Goal: Information Seeking & Learning: Check status

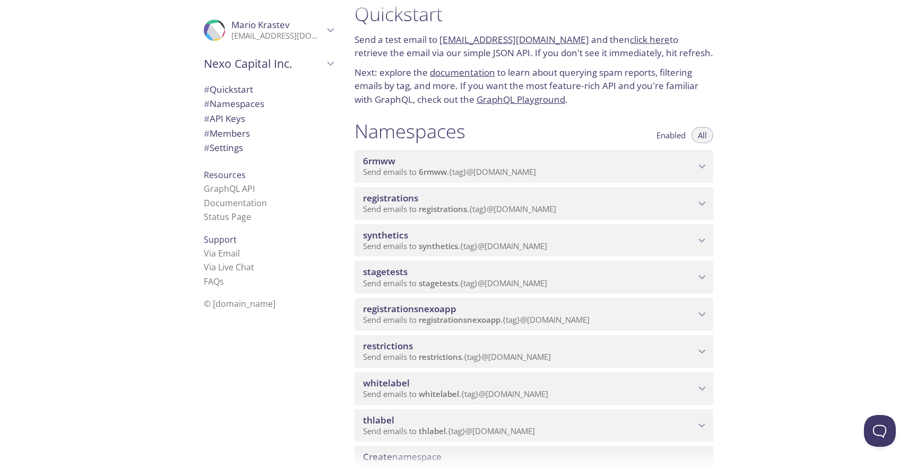
scroll to position [19, 0]
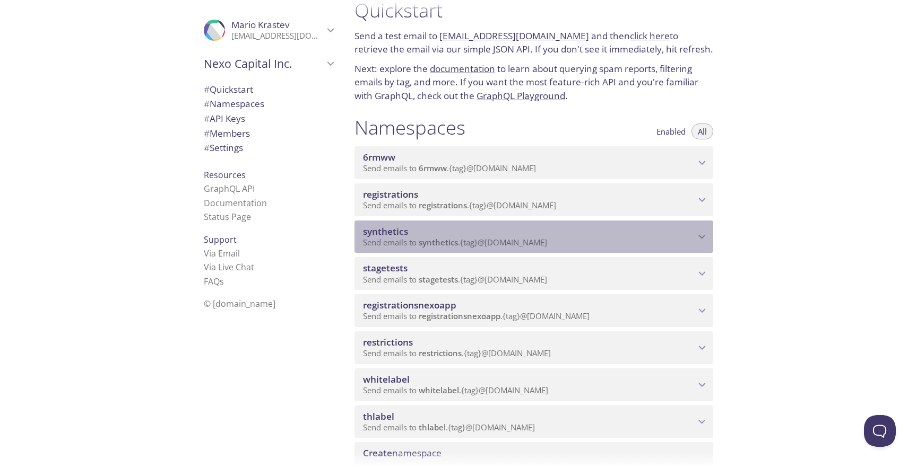
click at [528, 227] on span "synthetics" at bounding box center [529, 232] width 332 height 12
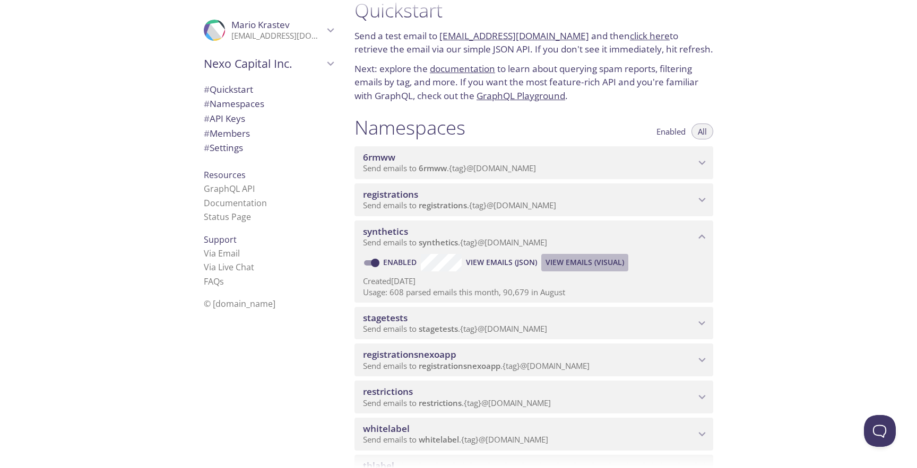
click at [595, 267] on span "View Emails (Visual)" at bounding box center [584, 262] width 79 height 13
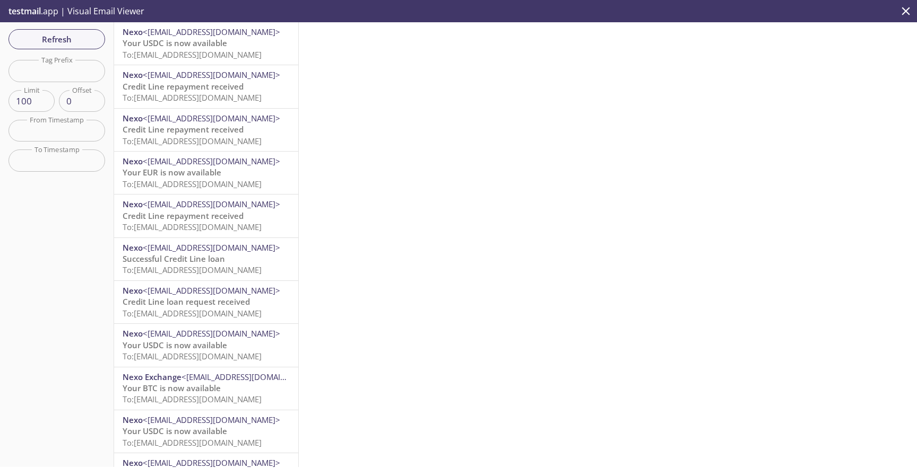
click at [86, 79] on input "text" at bounding box center [56, 71] width 97 height 22
paste input "test-user-28andr"
type input "test-user-28andr"
click at [73, 42] on span "Refresh" at bounding box center [57, 39] width 80 height 14
click at [84, 36] on span "Refresh" at bounding box center [57, 39] width 80 height 14
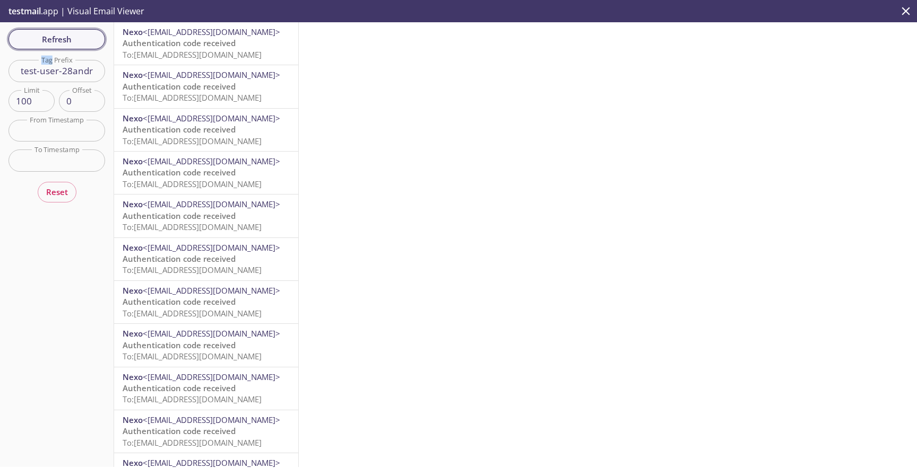
click at [84, 36] on div "Refresh Filters Tag Prefix test-user-28andr Tag Prefix Limit 100 Limit Offset 0…" at bounding box center [57, 244] width 114 height 445
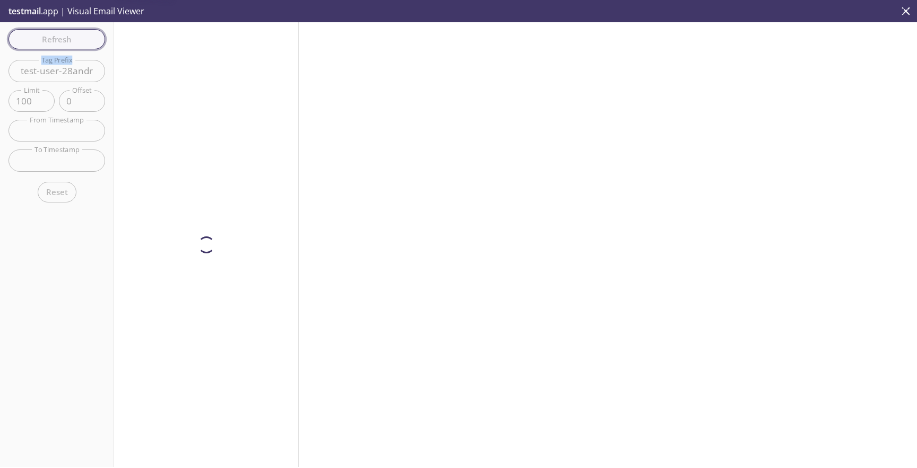
click at [84, 36] on div "Refresh Filters Tag Prefix test-user-28andr Tag Prefix Limit 100 Limit Offset 0…" at bounding box center [57, 244] width 114 height 445
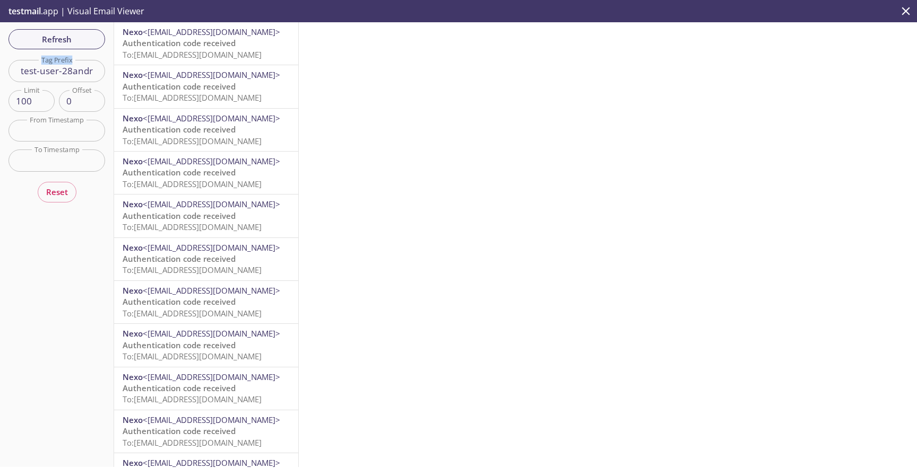
click at [164, 49] on span "To: synthetics.test-user-28andr@inbox.testmail.app" at bounding box center [192, 54] width 139 height 11
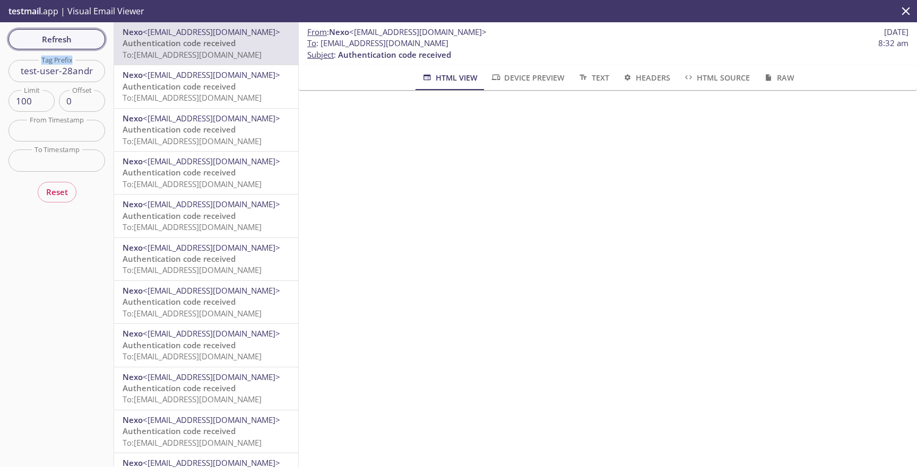
click at [83, 40] on span "Refresh" at bounding box center [57, 39] width 80 height 14
click at [83, 40] on div "Refresh Filters Tag Prefix test-user-28andr Tag Prefix Limit 100 Limit Offset 0…" at bounding box center [57, 244] width 114 height 445
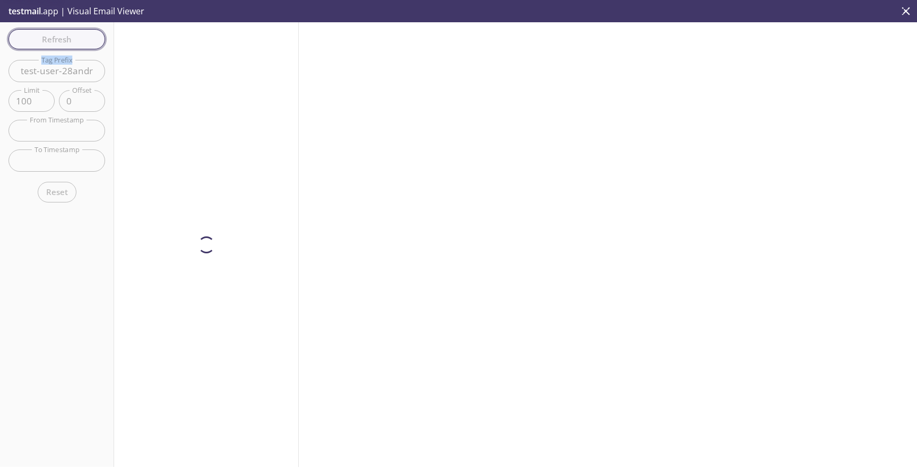
click at [83, 40] on div "Refresh Filters Tag Prefix test-user-28andr Tag Prefix Limit 100 Limit Offset 0…" at bounding box center [57, 244] width 114 height 445
click at [83, 40] on span "Refresh" at bounding box center [57, 39] width 80 height 14
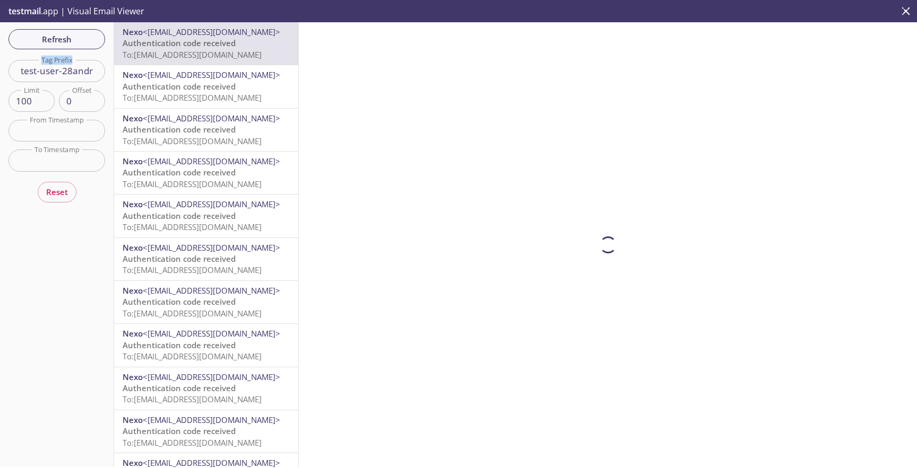
click at [191, 48] on span "Authentication code received" at bounding box center [179, 43] width 113 height 11
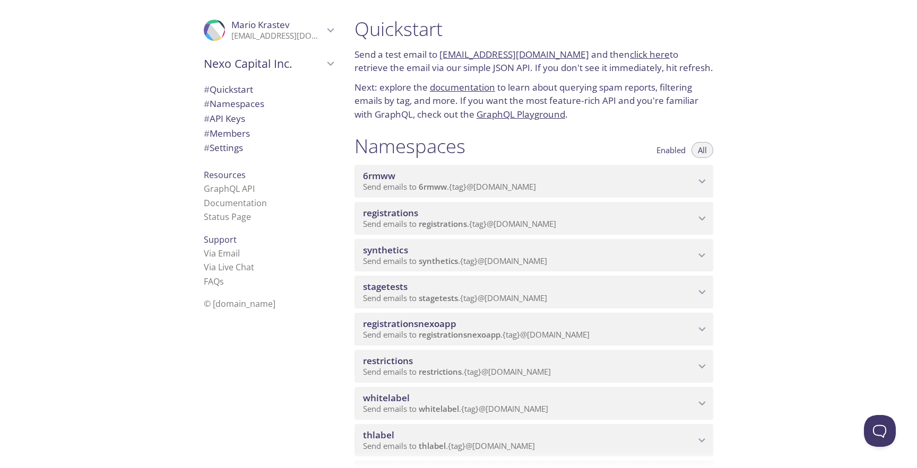
click at [506, 262] on span "Send emails to synthetics . {tag} @[DOMAIN_NAME]" at bounding box center [455, 261] width 184 height 11
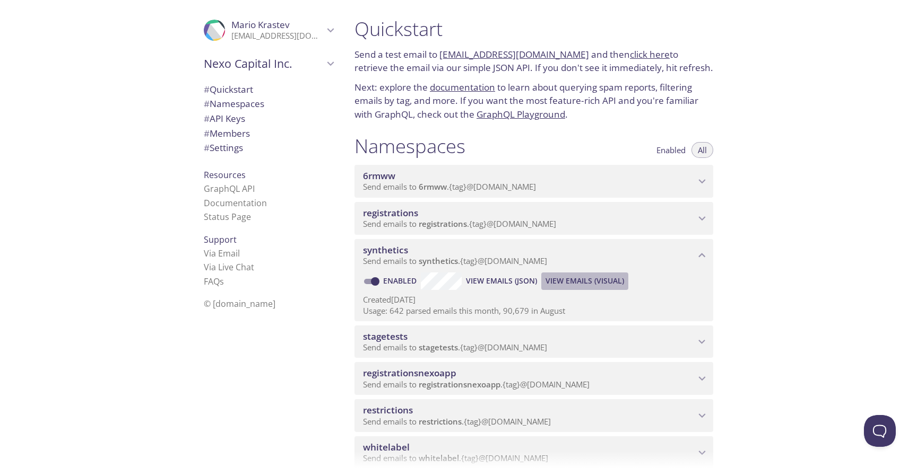
click at [567, 282] on span "View Emails (Visual)" at bounding box center [584, 281] width 79 height 13
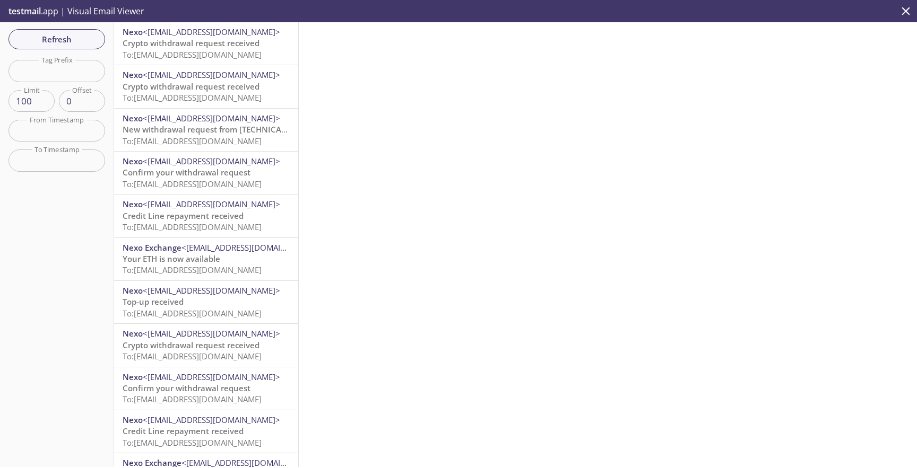
click at [95, 79] on input "text" at bounding box center [56, 71] width 97 height 22
paste input "test-user-67andr"
type input "test-user-67andr"
click at [88, 44] on span "Refresh" at bounding box center [57, 39] width 80 height 14
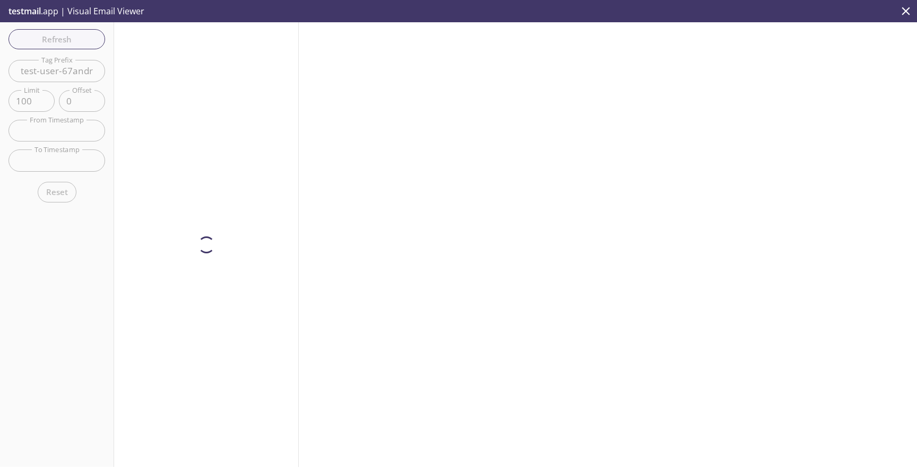
click at [206, 53] on div at bounding box center [206, 244] width 185 height 445
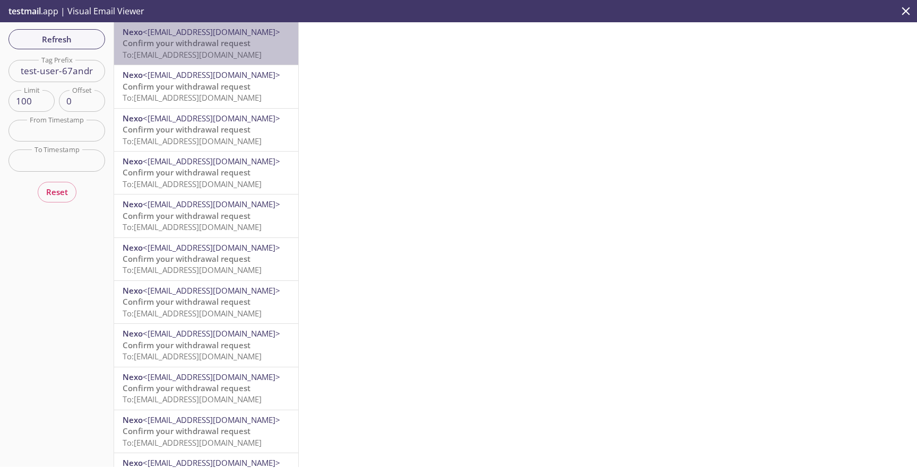
click at [206, 53] on span "To: [EMAIL_ADDRESS][DOMAIN_NAME]" at bounding box center [192, 54] width 139 height 11
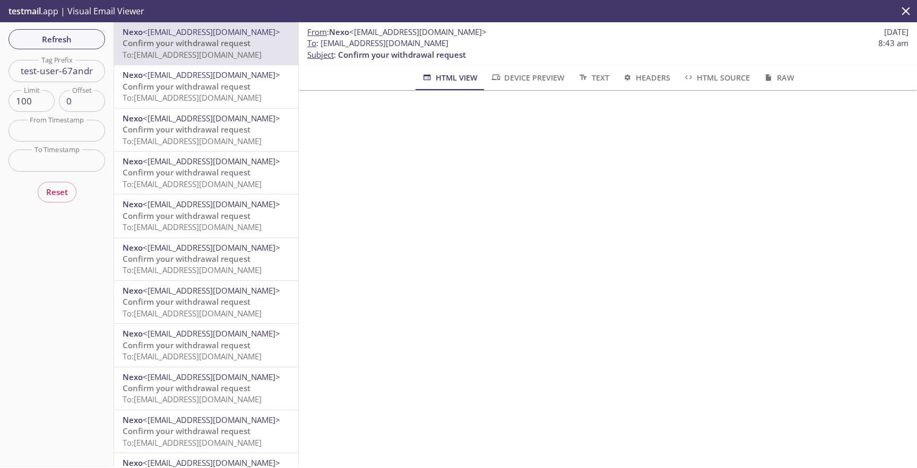
click at [229, 89] on span "Confirm your withdrawal request" at bounding box center [187, 86] width 128 height 11
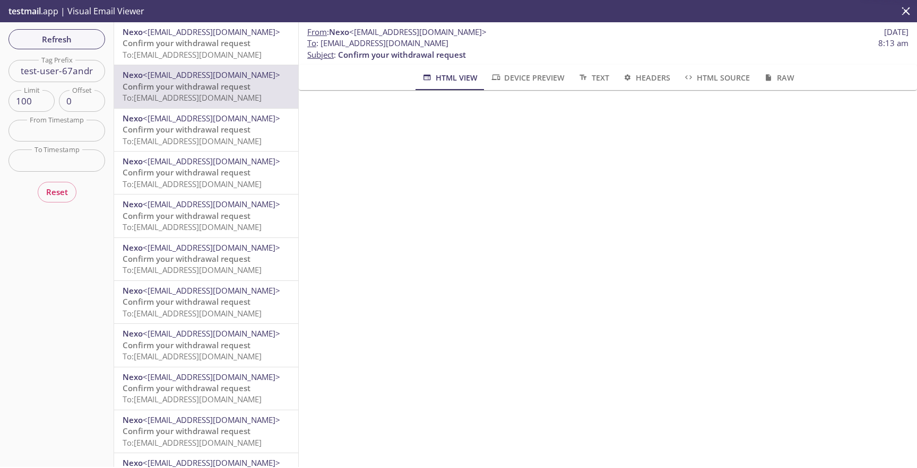
click at [238, 129] on span "Confirm your withdrawal request" at bounding box center [187, 129] width 128 height 11
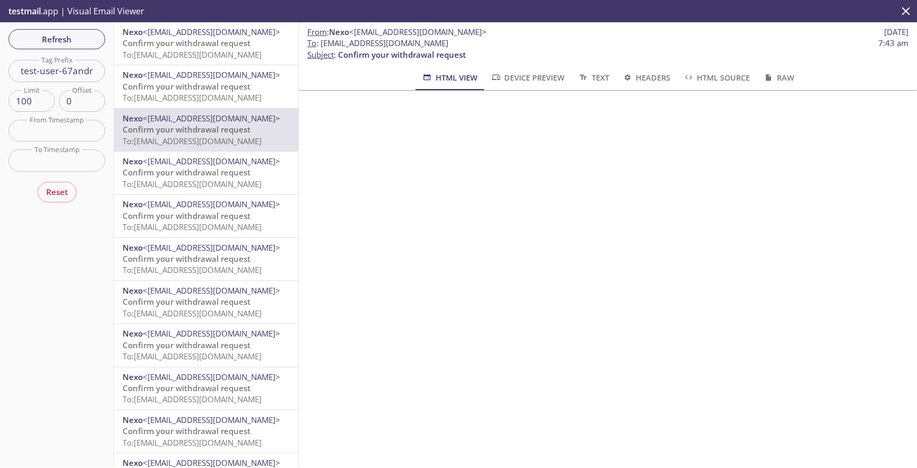
click at [239, 166] on span "Nexo <[EMAIL_ADDRESS][DOMAIN_NAME]>" at bounding box center [206, 161] width 167 height 11
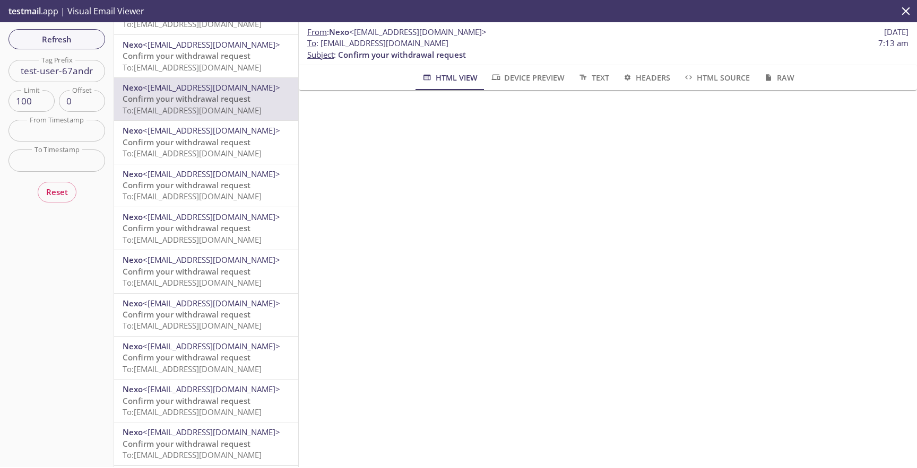
scroll to position [85, 0]
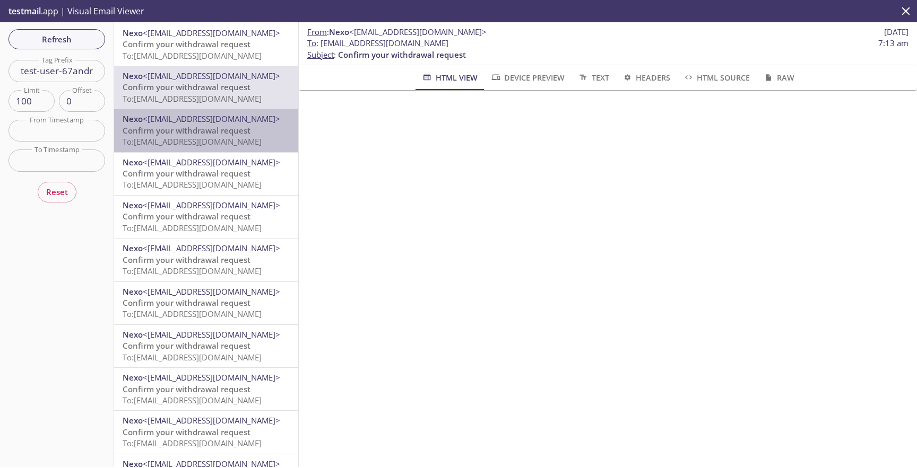
click at [229, 138] on span "To: [EMAIL_ADDRESS][DOMAIN_NAME]" at bounding box center [192, 141] width 139 height 11
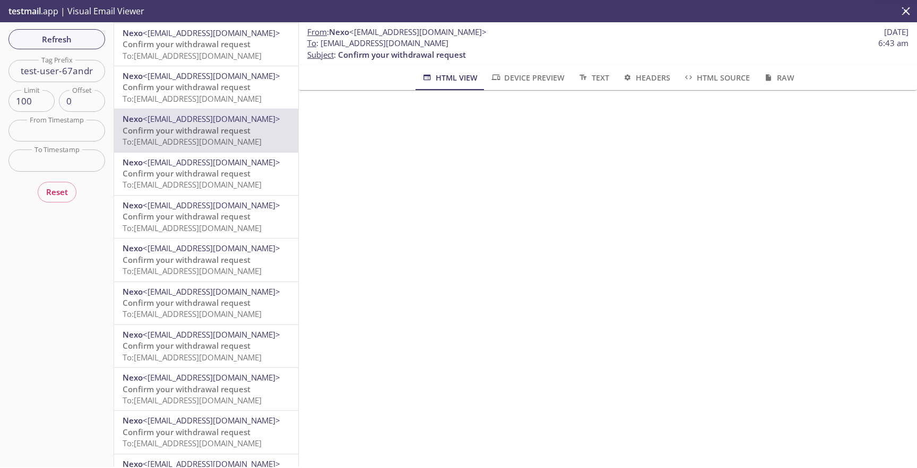
click at [233, 193] on div "Nexo <[EMAIL_ADDRESS][DOMAIN_NAME]> Confirm your withdrawal request To: [EMAIL_…" at bounding box center [206, 174] width 184 height 42
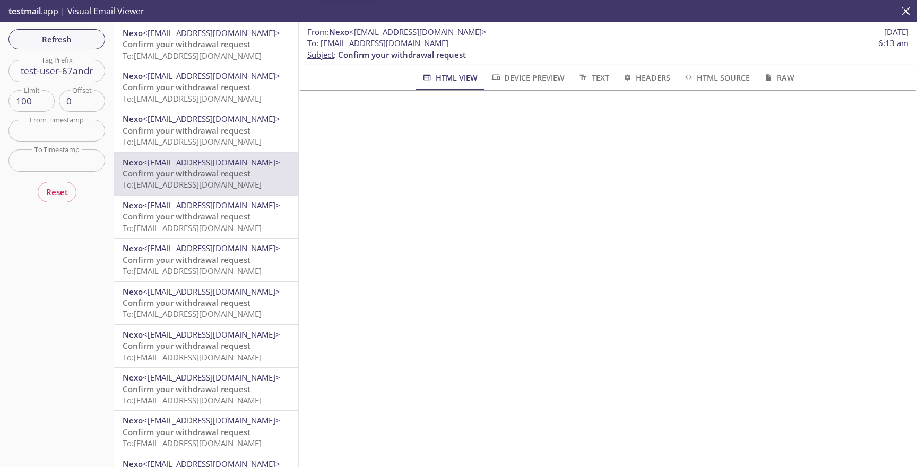
click at [238, 221] on span "Confirm your withdrawal request" at bounding box center [187, 216] width 128 height 11
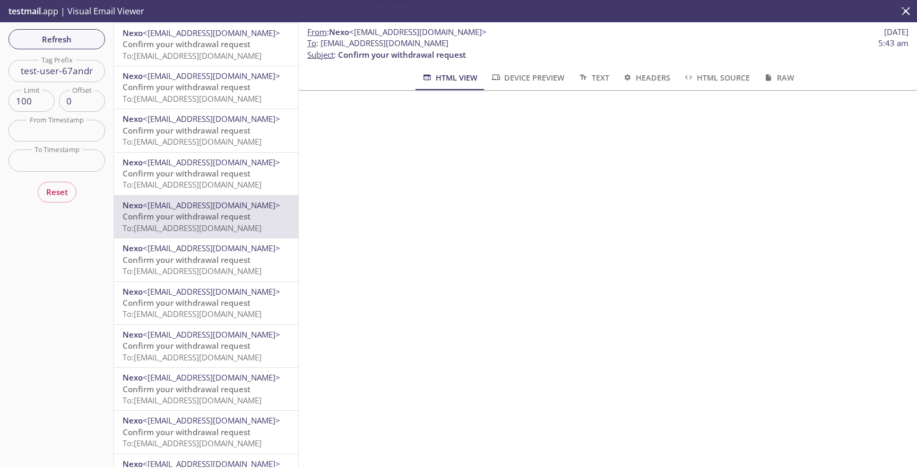
click at [241, 271] on span "To: [EMAIL_ADDRESS][DOMAIN_NAME]" at bounding box center [192, 271] width 139 height 11
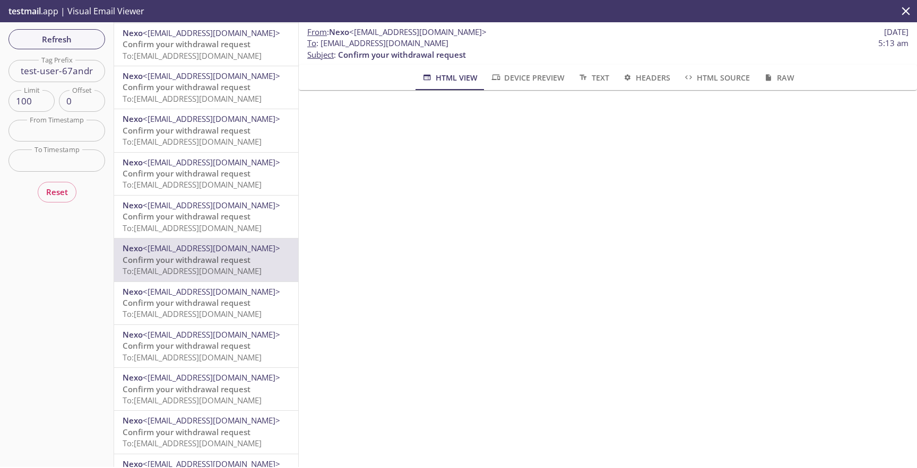
click at [245, 316] on span "To: [EMAIL_ADDRESS][DOMAIN_NAME]" at bounding box center [192, 314] width 139 height 11
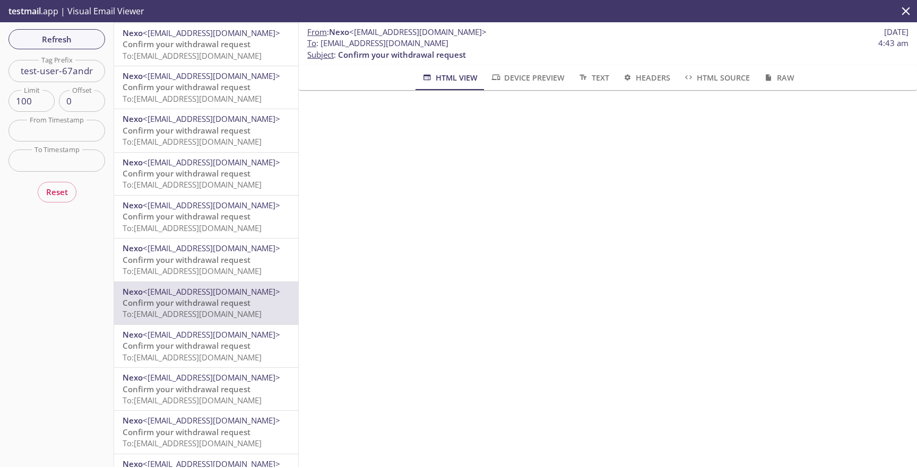
click at [242, 344] on span "Confirm your withdrawal request" at bounding box center [187, 346] width 128 height 11
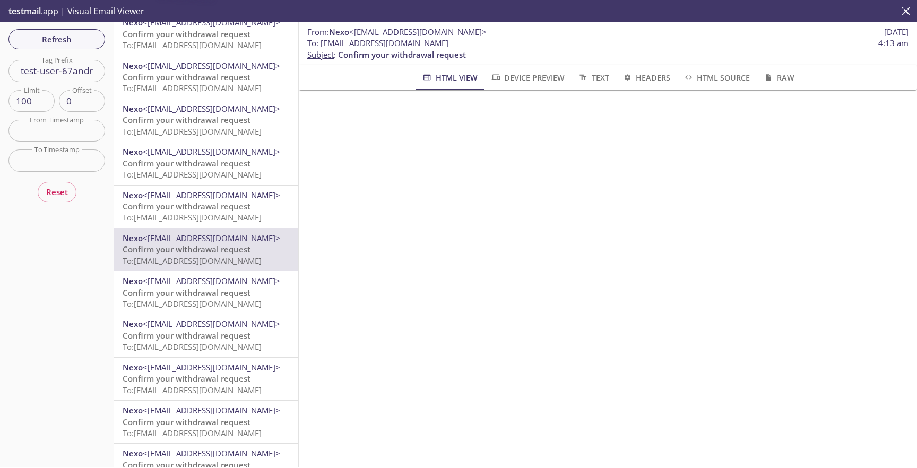
scroll to position [200, 0]
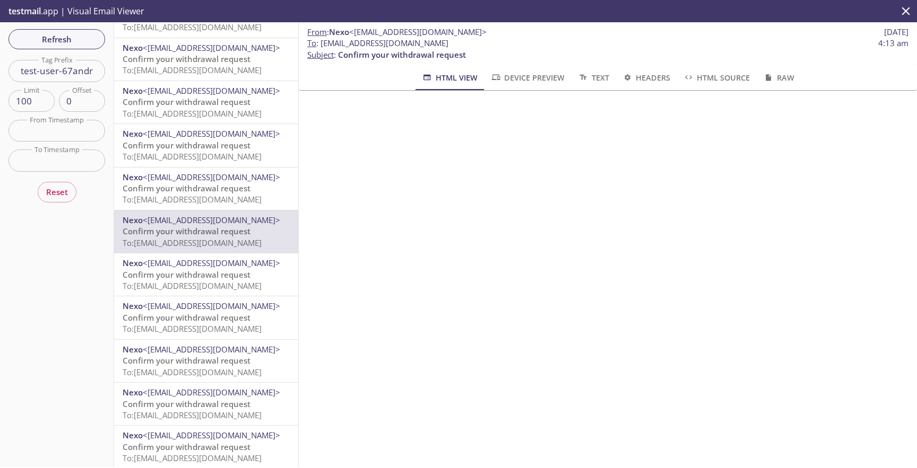
click at [247, 281] on span "To: [EMAIL_ADDRESS][DOMAIN_NAME]" at bounding box center [192, 286] width 139 height 11
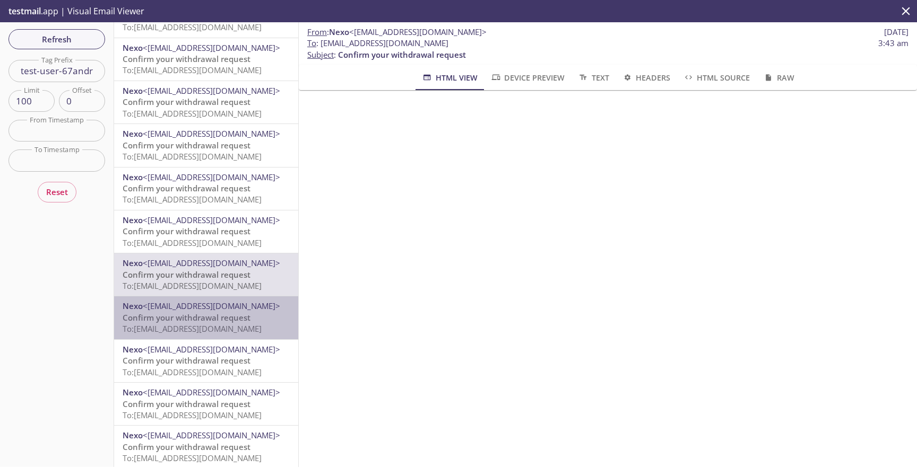
click at [250, 335] on div "Nexo <[EMAIL_ADDRESS][DOMAIN_NAME]> Confirm your withdrawal request To: [EMAIL_…" at bounding box center [206, 318] width 184 height 42
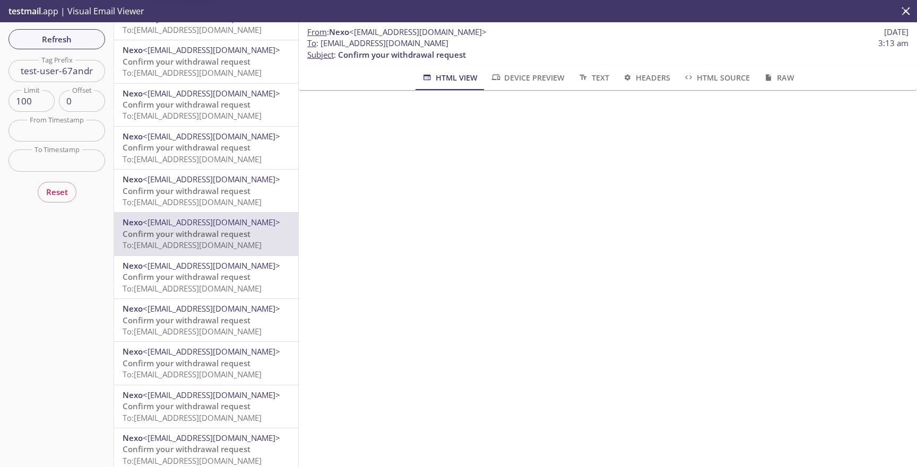
scroll to position [338, 0]
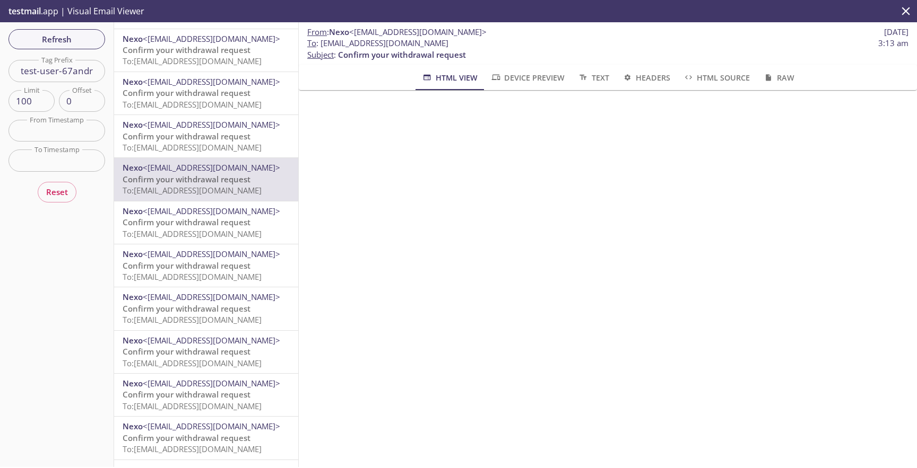
click at [255, 234] on span "To: [EMAIL_ADDRESS][DOMAIN_NAME]" at bounding box center [192, 234] width 139 height 11
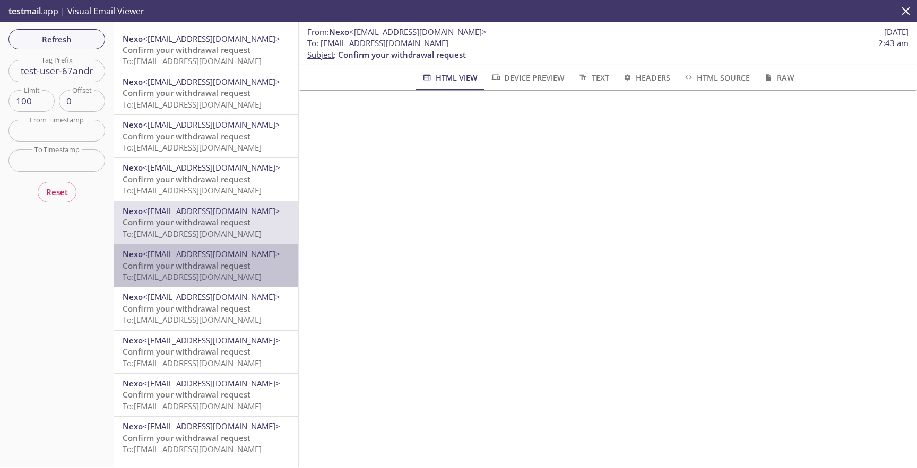
click at [245, 273] on span "To: [EMAIL_ADDRESS][DOMAIN_NAME]" at bounding box center [192, 277] width 139 height 11
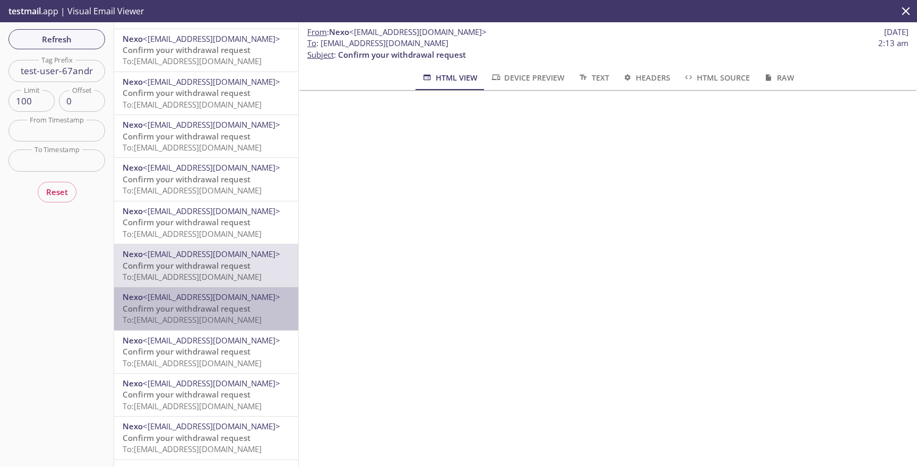
click at [254, 312] on p "Confirm your withdrawal request To: [EMAIL_ADDRESS][DOMAIN_NAME]" at bounding box center [206, 314] width 167 height 23
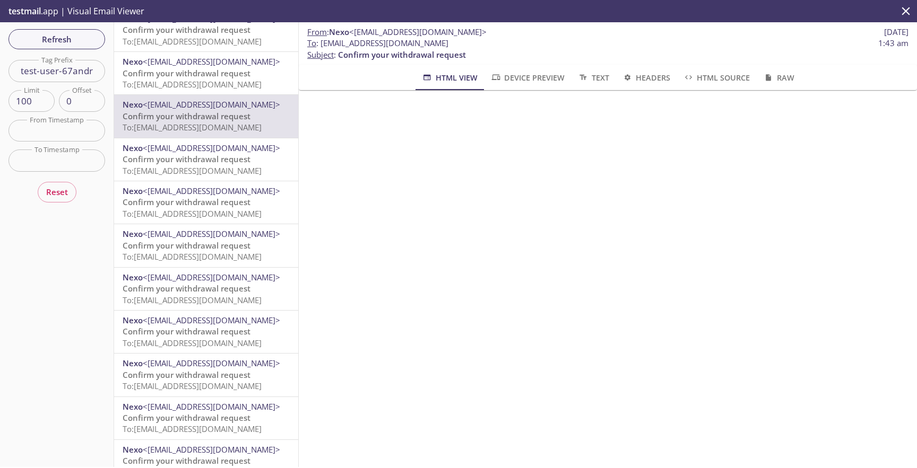
scroll to position [579, 0]
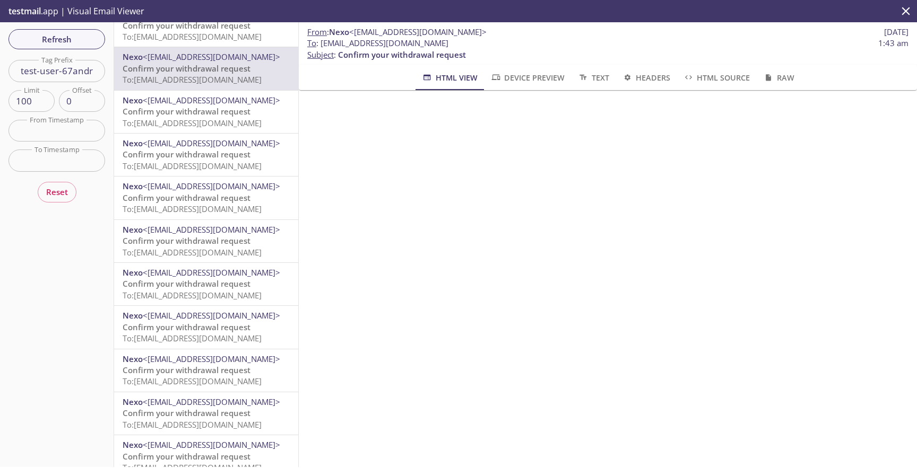
click at [231, 116] on span "Confirm your withdrawal request" at bounding box center [187, 111] width 128 height 11
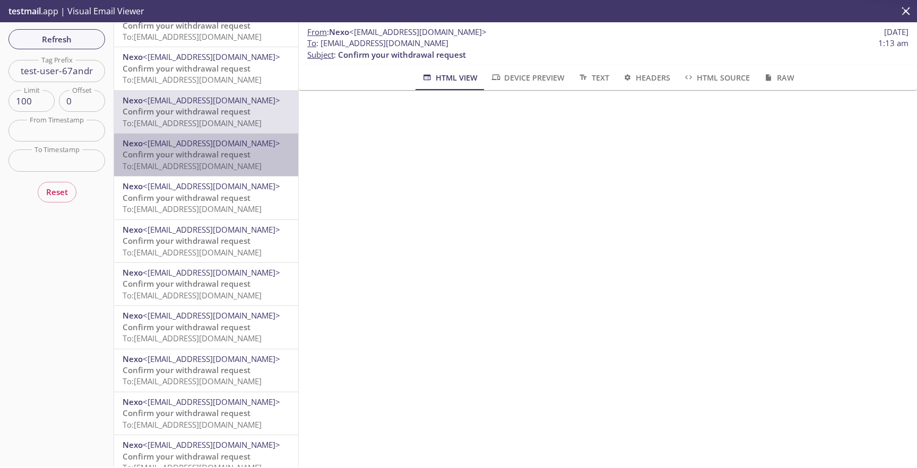
click at [244, 155] on span "Confirm your withdrawal request" at bounding box center [187, 154] width 128 height 11
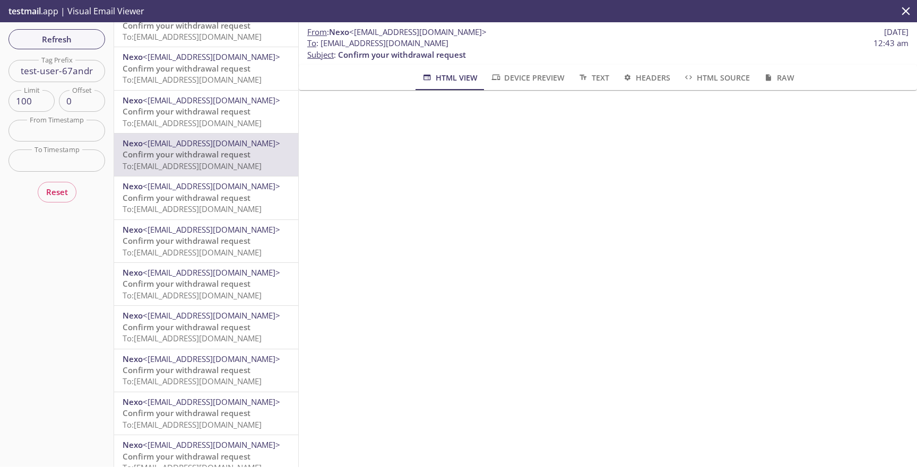
click at [254, 198] on p "Confirm your withdrawal request To: [EMAIL_ADDRESS][DOMAIN_NAME]" at bounding box center [206, 204] width 167 height 23
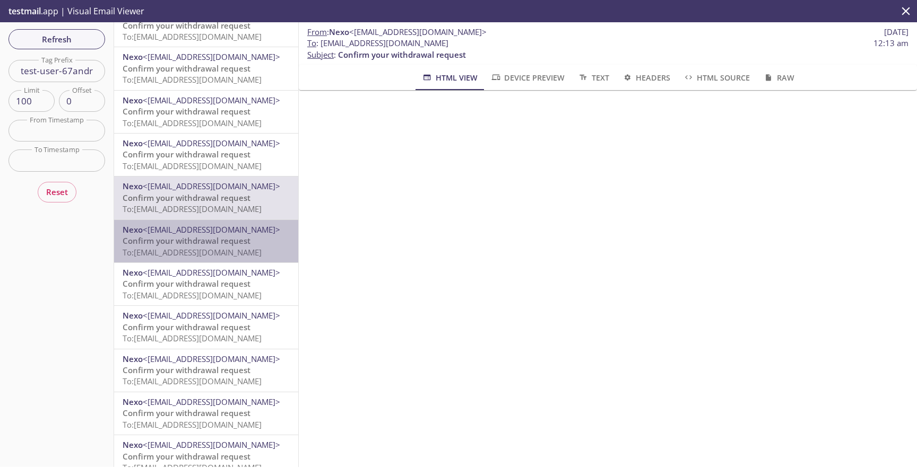
click at [262, 251] on span "To: [EMAIL_ADDRESS][DOMAIN_NAME]" at bounding box center [192, 252] width 139 height 11
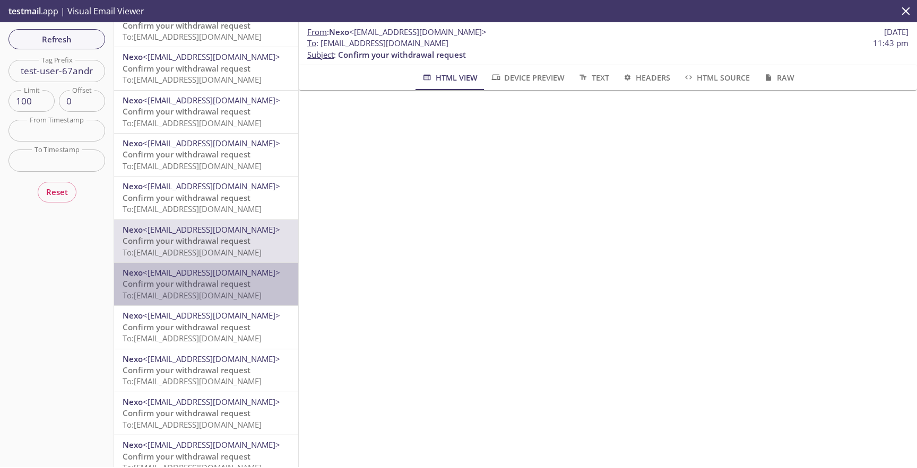
click at [262, 294] on span "To: [EMAIL_ADDRESS][DOMAIN_NAME]" at bounding box center [192, 295] width 139 height 11
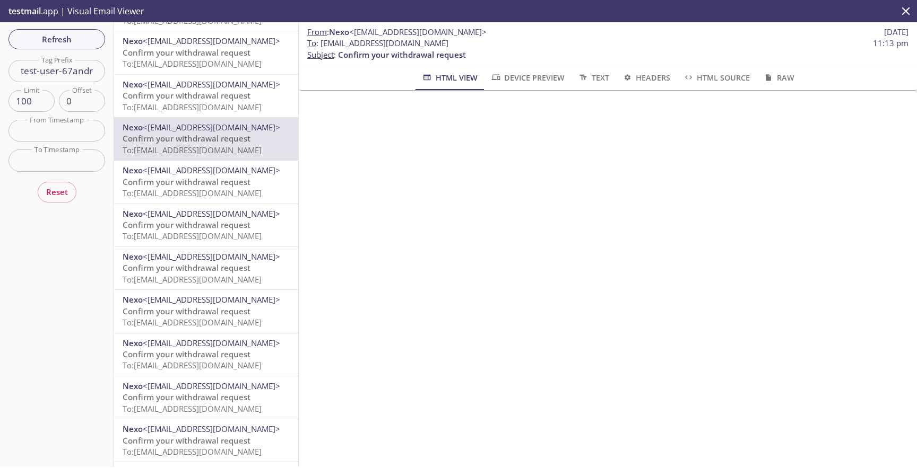
scroll to position [726, 0]
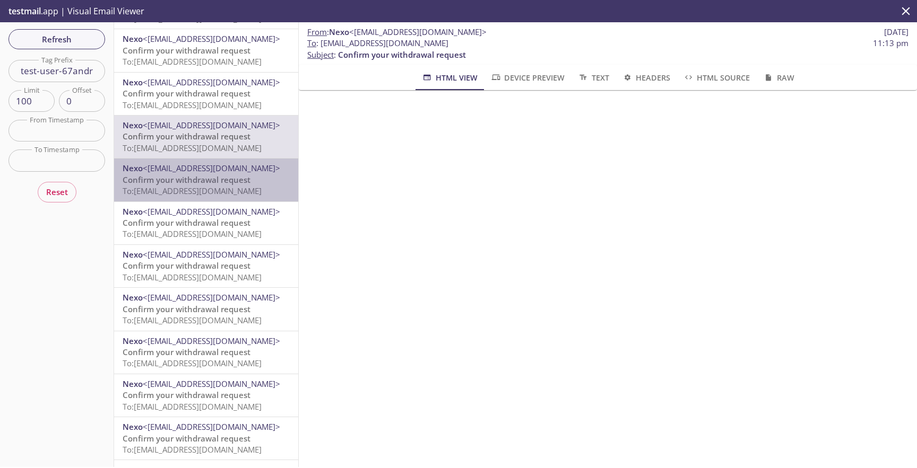
click at [247, 176] on span "Confirm your withdrawal request" at bounding box center [187, 180] width 128 height 11
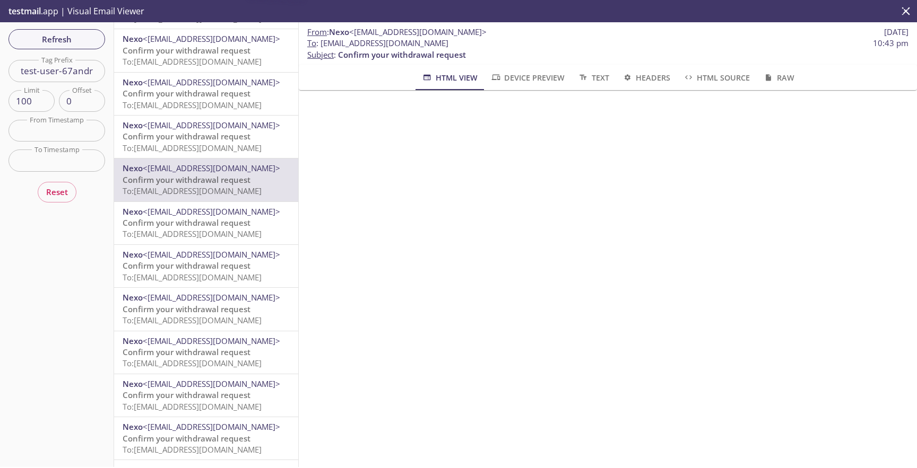
click at [247, 221] on span "Confirm your withdrawal request" at bounding box center [187, 223] width 128 height 11
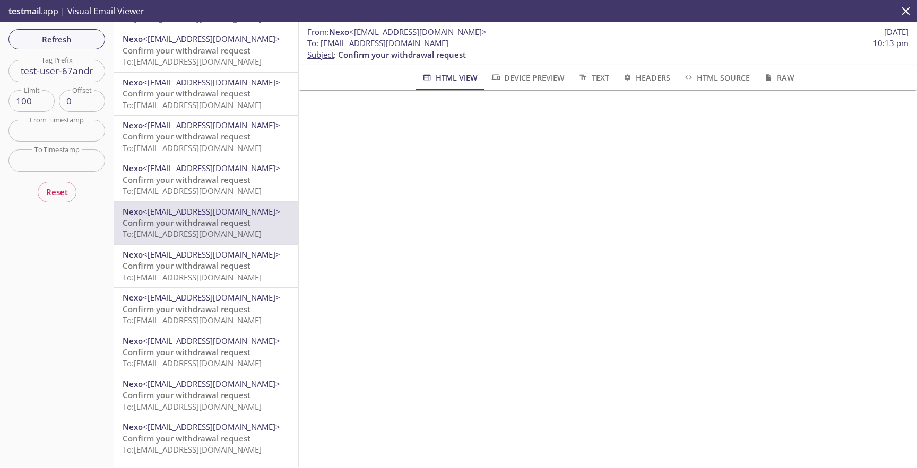
click at [247, 268] on span "Confirm your withdrawal request" at bounding box center [187, 265] width 128 height 11
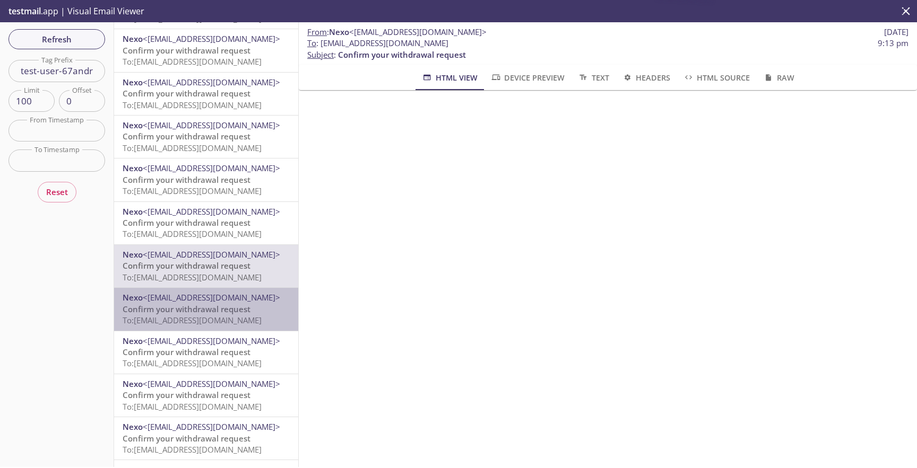
click at [253, 307] on p "Confirm your withdrawal request To: [EMAIL_ADDRESS][DOMAIN_NAME]" at bounding box center [206, 315] width 167 height 23
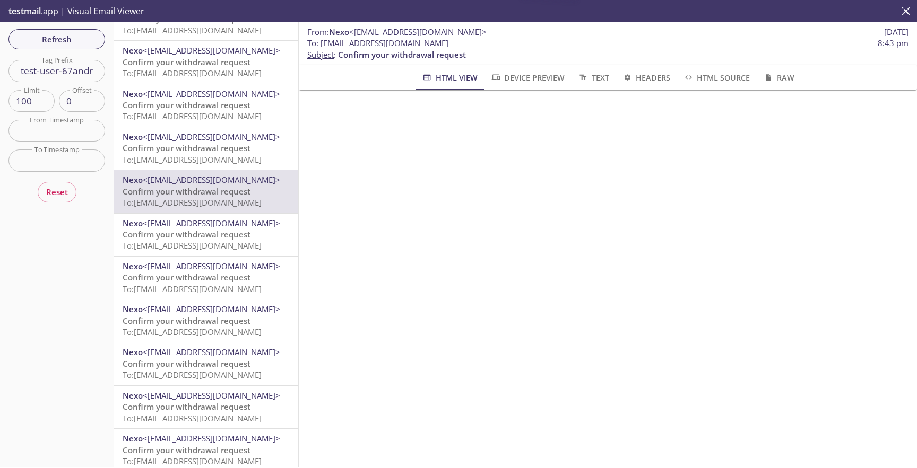
scroll to position [844, 0]
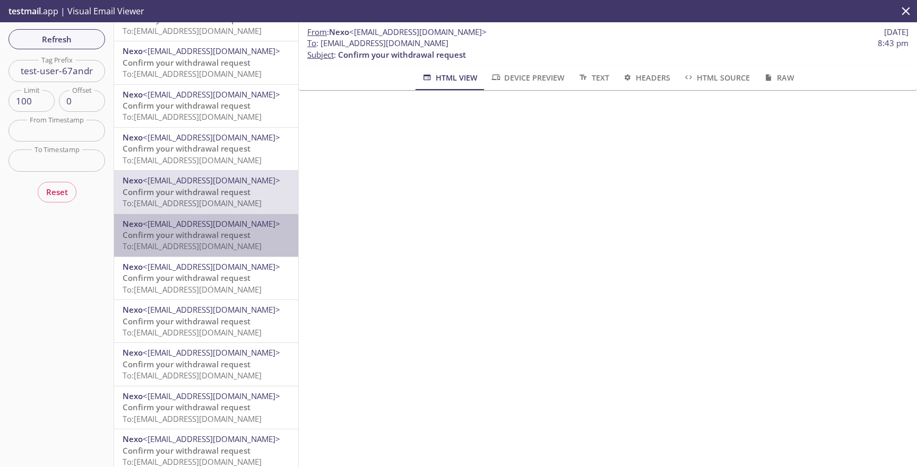
click at [238, 245] on span "To: [EMAIL_ADDRESS][DOMAIN_NAME]" at bounding box center [192, 246] width 139 height 11
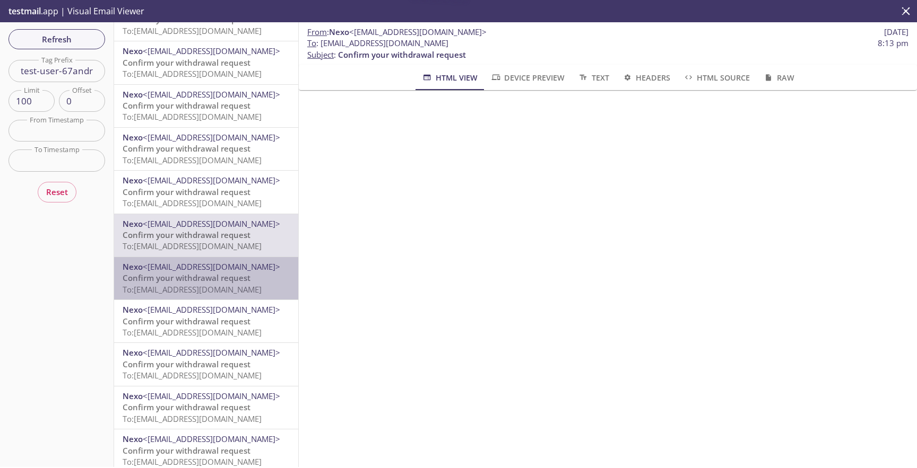
click at [240, 281] on span "Confirm your withdrawal request" at bounding box center [187, 278] width 128 height 11
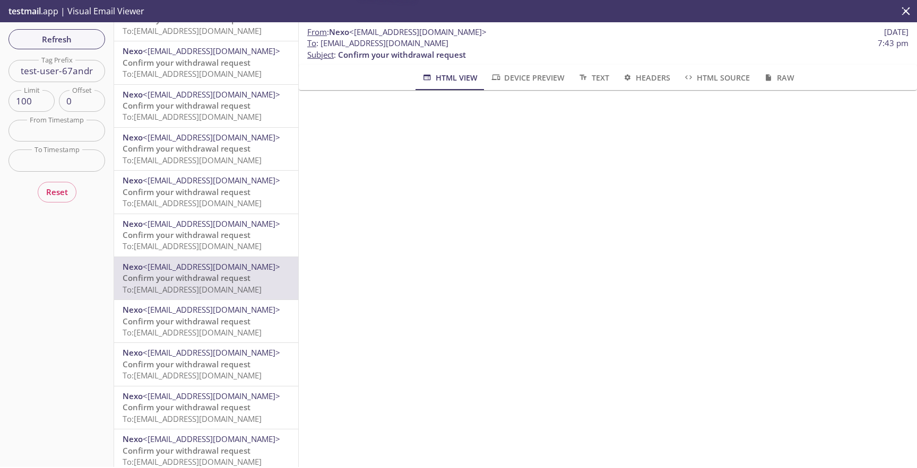
click at [245, 318] on span "Confirm your withdrawal request" at bounding box center [187, 321] width 128 height 11
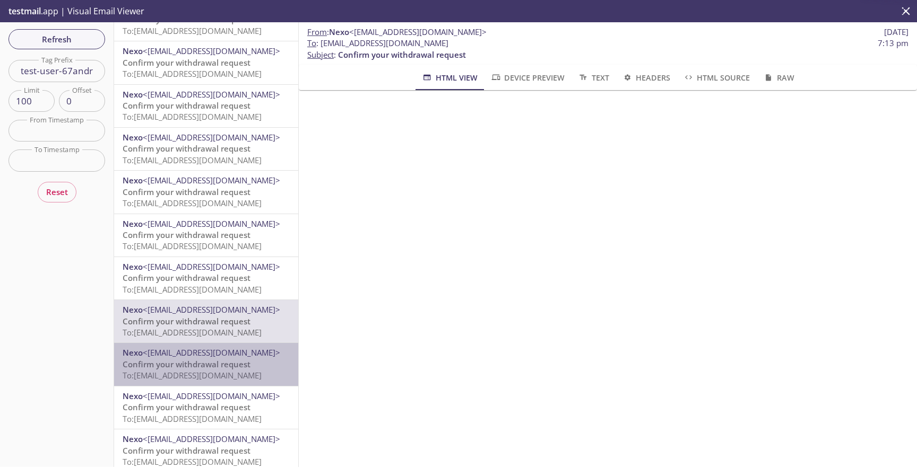
click at [248, 373] on span "To: [EMAIL_ADDRESS][DOMAIN_NAME]" at bounding box center [192, 375] width 139 height 11
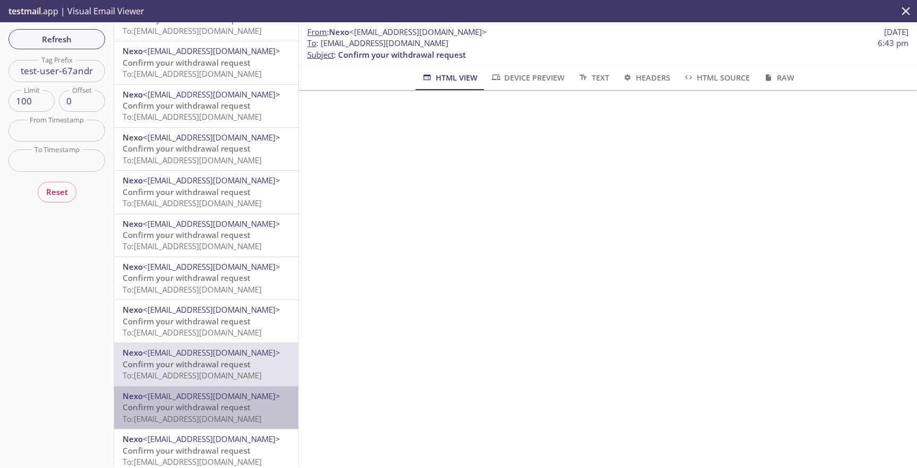
click at [248, 412] on span "Confirm your withdrawal request" at bounding box center [187, 407] width 128 height 11
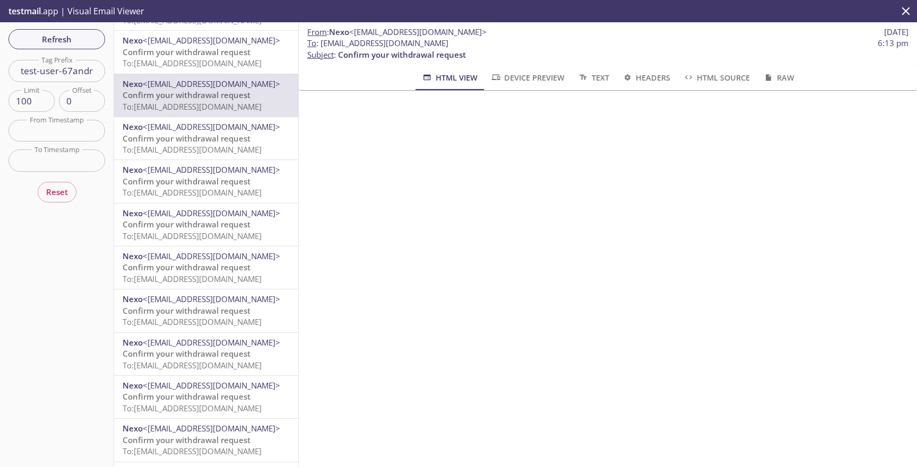
scroll to position [1161, 0]
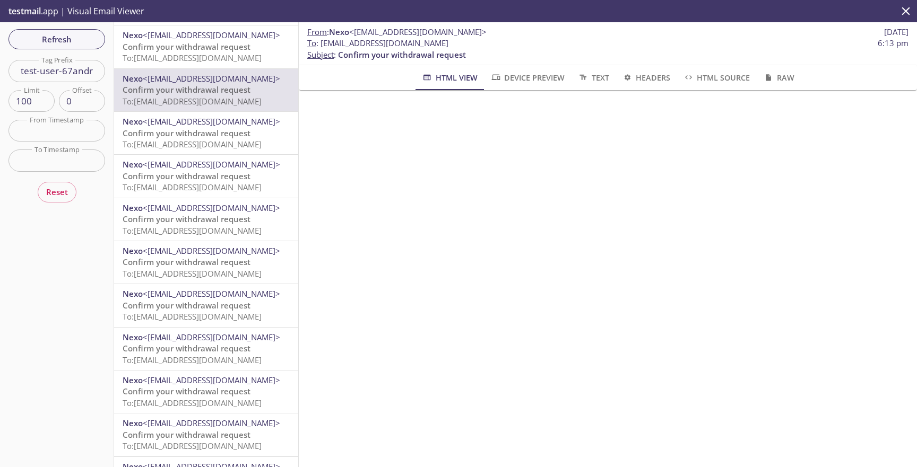
click at [212, 135] on span "Confirm your withdrawal request" at bounding box center [187, 133] width 128 height 11
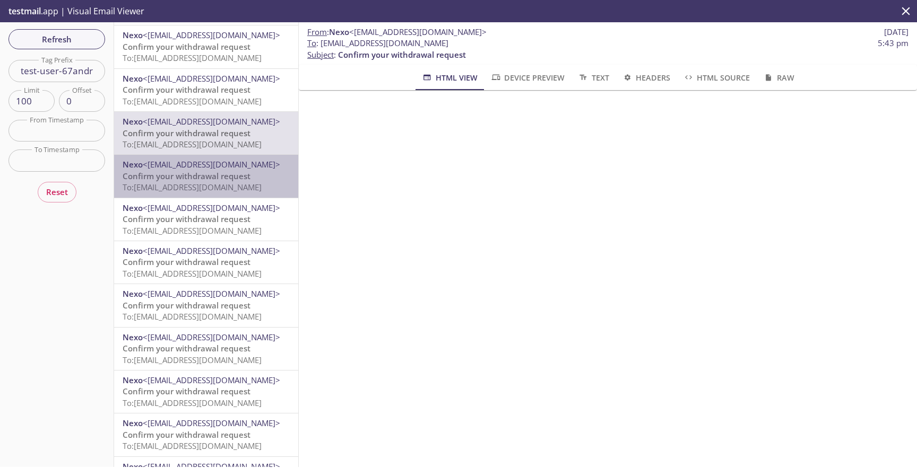
click at [236, 181] on span "Confirm your withdrawal request" at bounding box center [187, 176] width 128 height 11
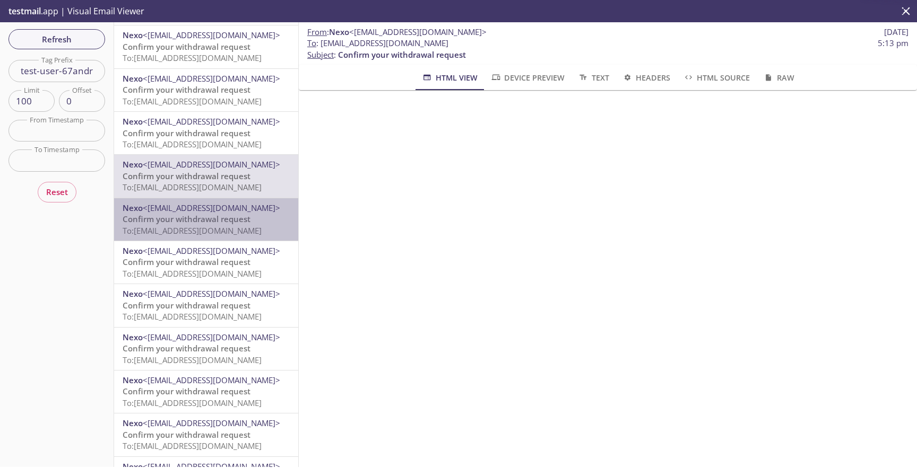
click at [249, 220] on span "Confirm your withdrawal request" at bounding box center [187, 219] width 128 height 11
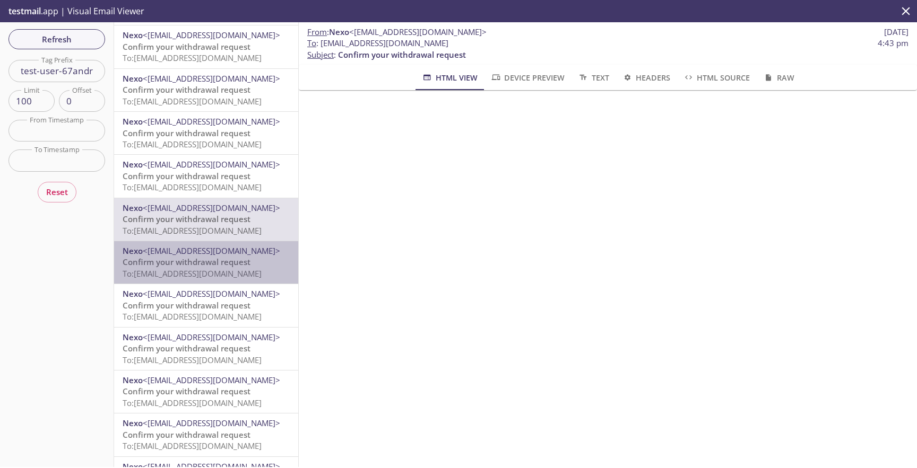
click at [255, 256] on span "Nexo <[EMAIL_ADDRESS][DOMAIN_NAME]>" at bounding box center [206, 251] width 167 height 11
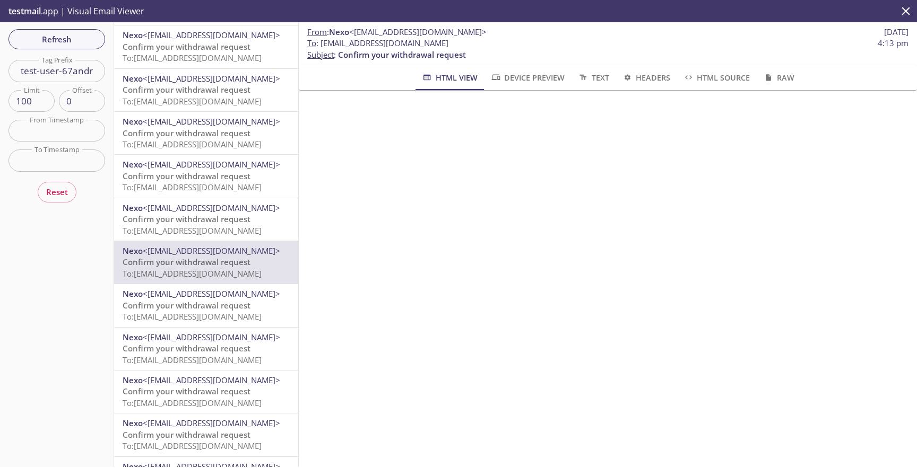
click at [255, 308] on p "Confirm your withdrawal request To: [EMAIL_ADDRESS][DOMAIN_NAME]" at bounding box center [206, 311] width 167 height 23
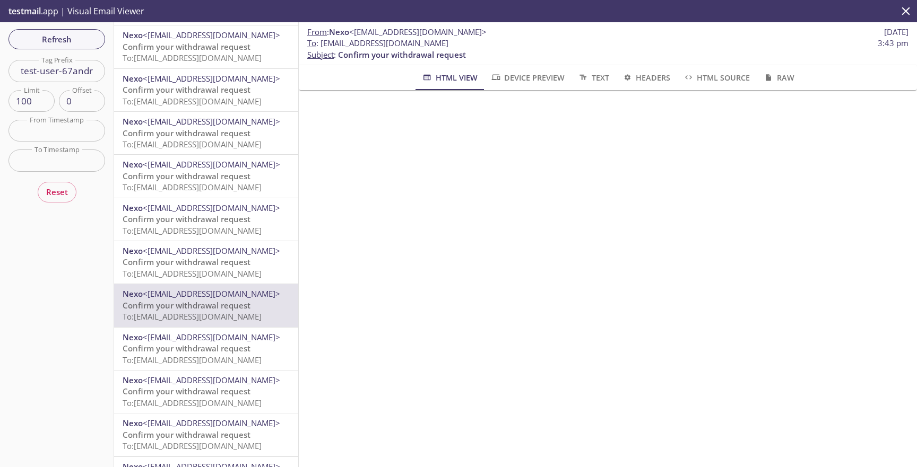
click at [255, 366] on p "Confirm your withdrawal request To: [EMAIL_ADDRESS][DOMAIN_NAME]" at bounding box center [206, 354] width 167 height 23
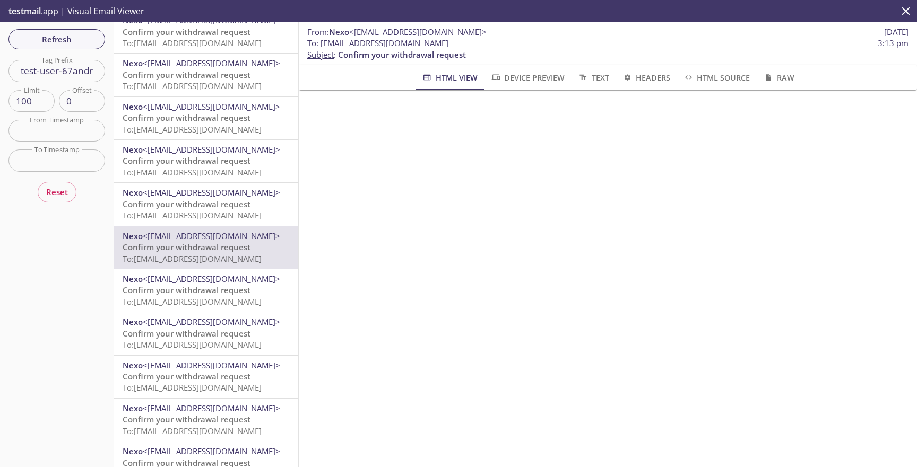
scroll to position [1274, 0]
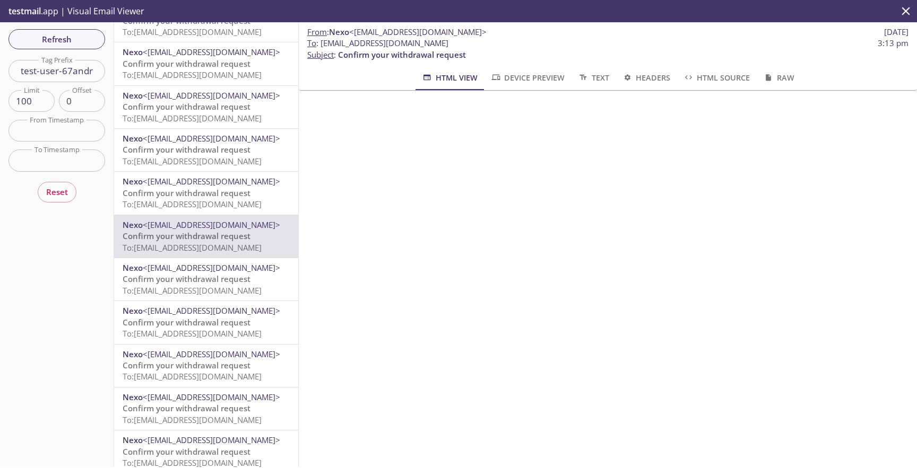
click at [255, 276] on p "Confirm your withdrawal request To: [EMAIL_ADDRESS][DOMAIN_NAME]" at bounding box center [206, 285] width 167 height 23
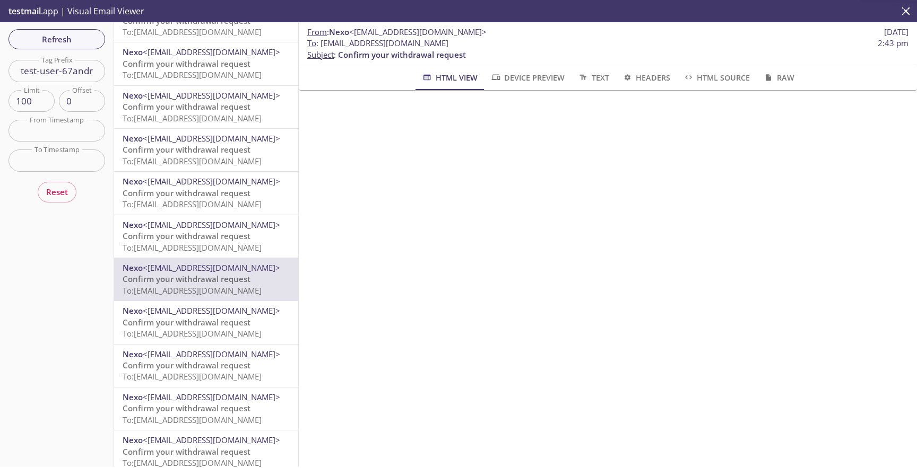
click at [254, 318] on p "Confirm your withdrawal request To: [EMAIL_ADDRESS][DOMAIN_NAME]" at bounding box center [206, 328] width 167 height 23
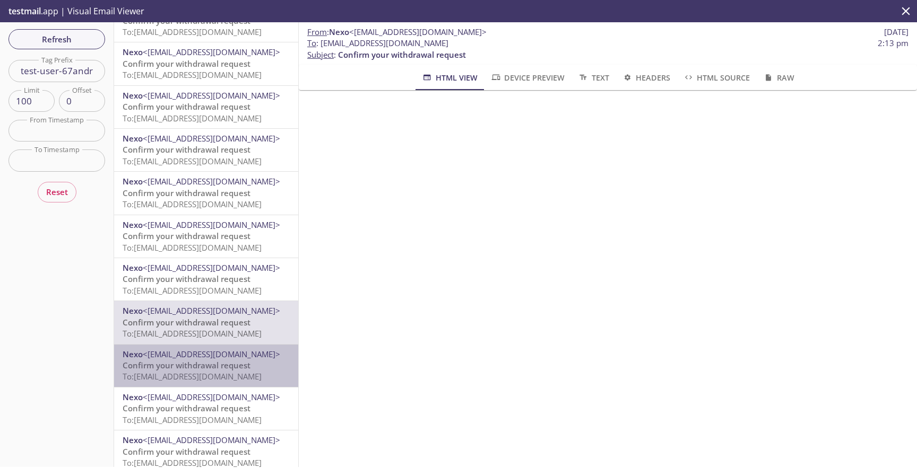
click at [254, 368] on p "Confirm your withdrawal request To: [EMAIL_ADDRESS][DOMAIN_NAME]" at bounding box center [206, 371] width 167 height 23
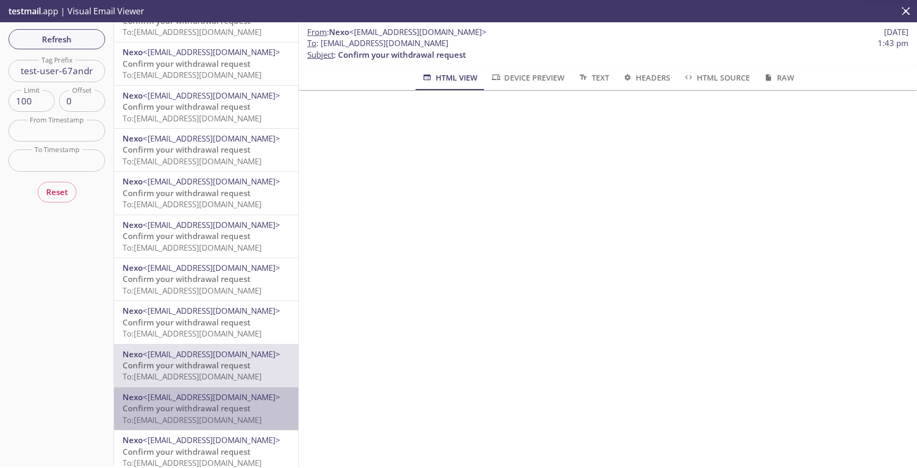
click at [252, 422] on span "To: [EMAIL_ADDRESS][DOMAIN_NAME]" at bounding box center [192, 420] width 139 height 11
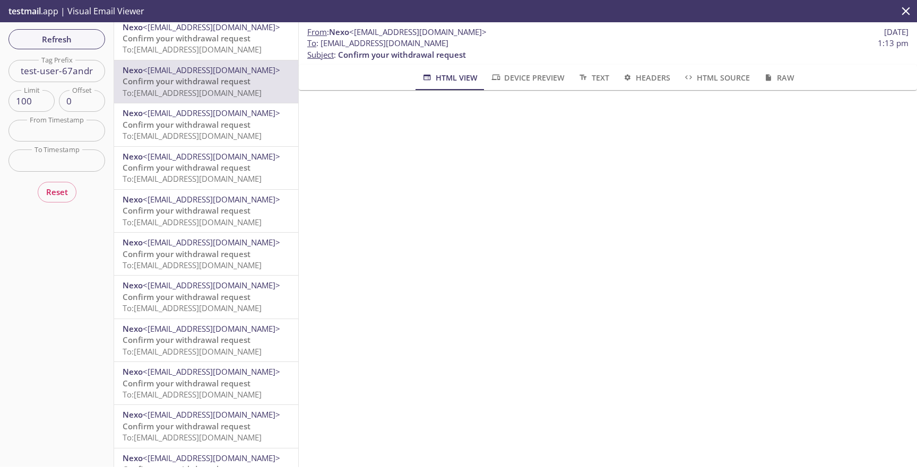
scroll to position [1622, 0]
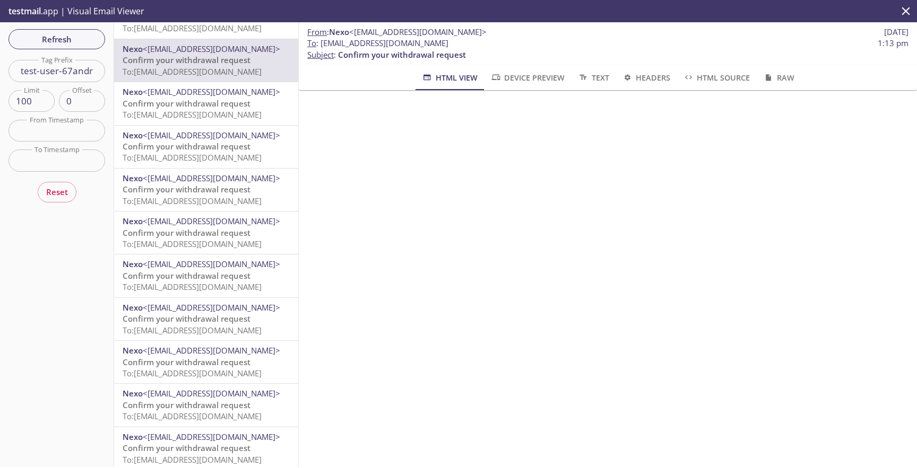
click at [224, 118] on span "To: [EMAIL_ADDRESS][DOMAIN_NAME]" at bounding box center [192, 114] width 139 height 11
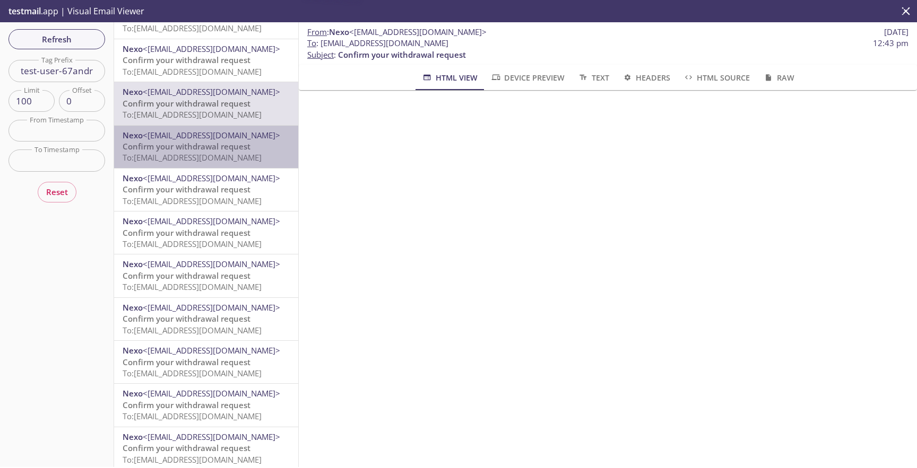
click at [238, 149] on span "Confirm your withdrawal request" at bounding box center [187, 146] width 128 height 11
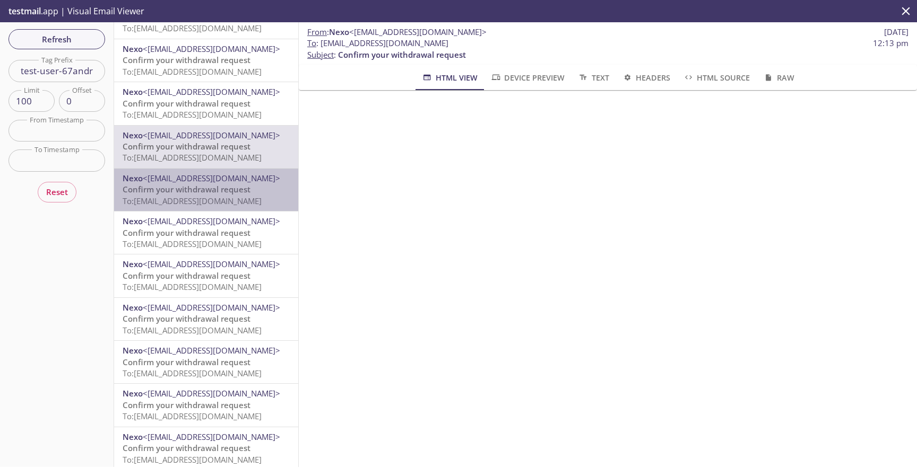
click at [245, 186] on span "Confirm your withdrawal request" at bounding box center [187, 189] width 128 height 11
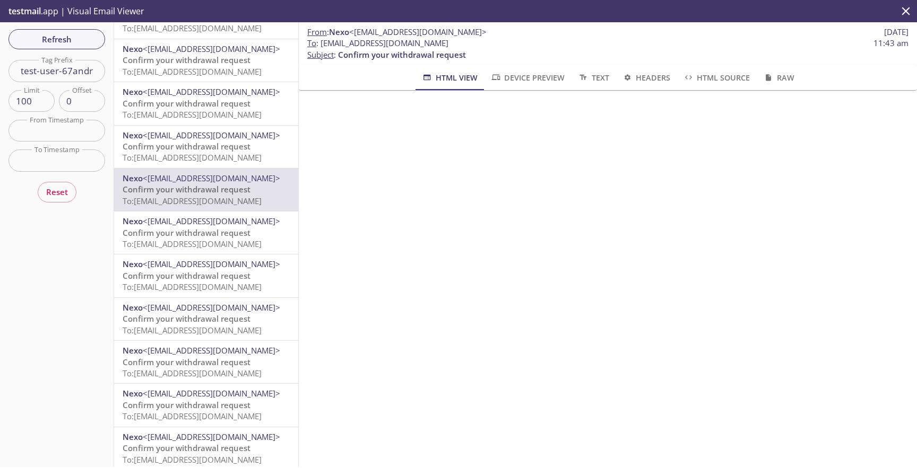
click at [244, 223] on span "Nexo <[EMAIL_ADDRESS][DOMAIN_NAME]>" at bounding box center [206, 221] width 167 height 11
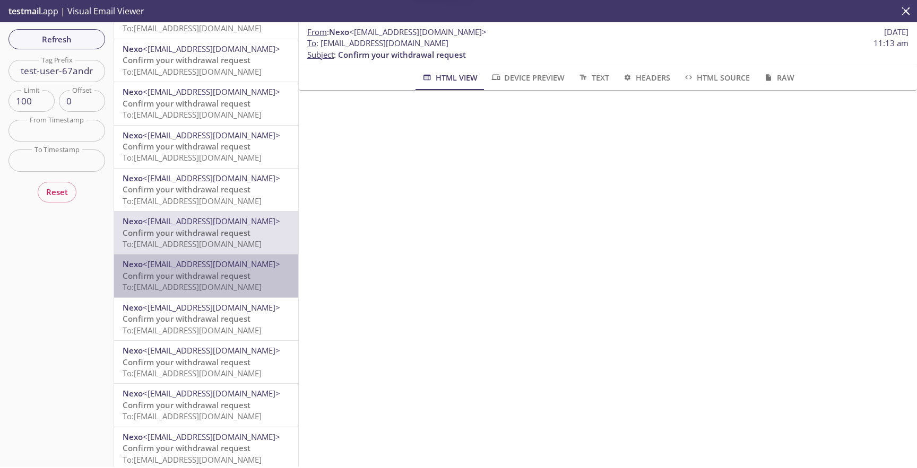
click at [254, 268] on span "Nexo <[EMAIL_ADDRESS][DOMAIN_NAME]>" at bounding box center [206, 264] width 167 height 11
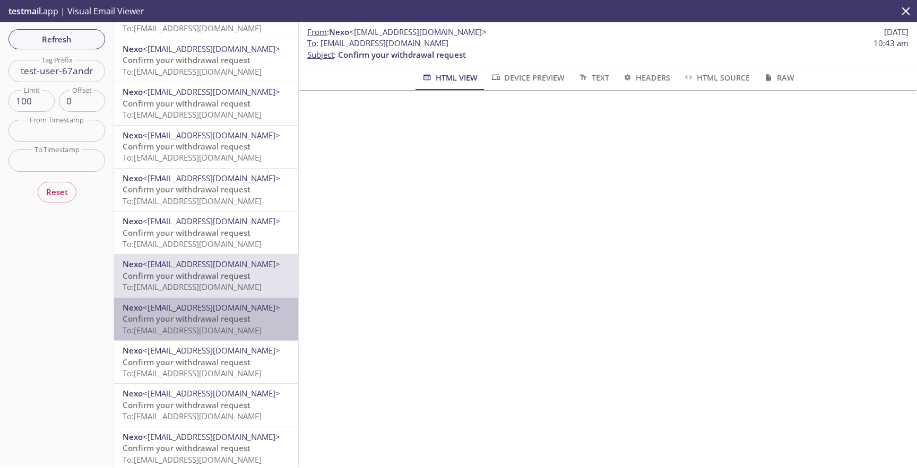
click at [258, 322] on p "Confirm your withdrawal request To: [EMAIL_ADDRESS][DOMAIN_NAME]" at bounding box center [206, 325] width 167 height 23
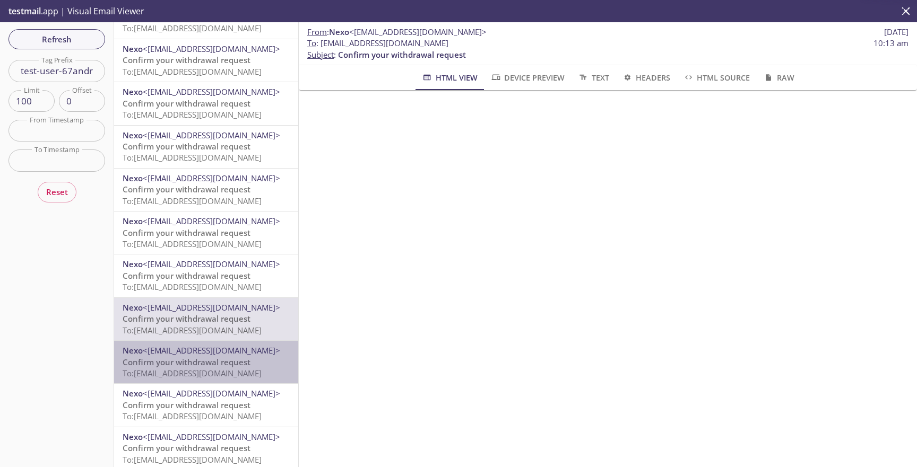
click at [262, 373] on span "To: [EMAIL_ADDRESS][DOMAIN_NAME]" at bounding box center [192, 373] width 139 height 11
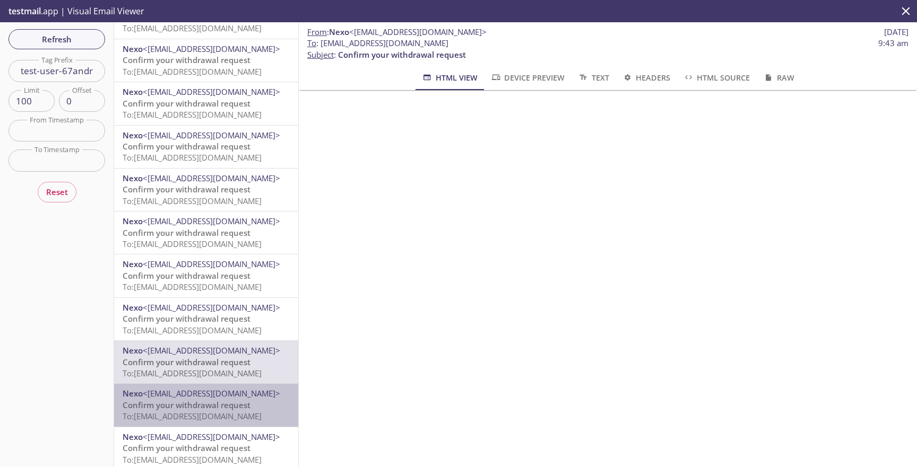
click at [262, 412] on span "To: [EMAIL_ADDRESS][DOMAIN_NAME]" at bounding box center [192, 416] width 139 height 11
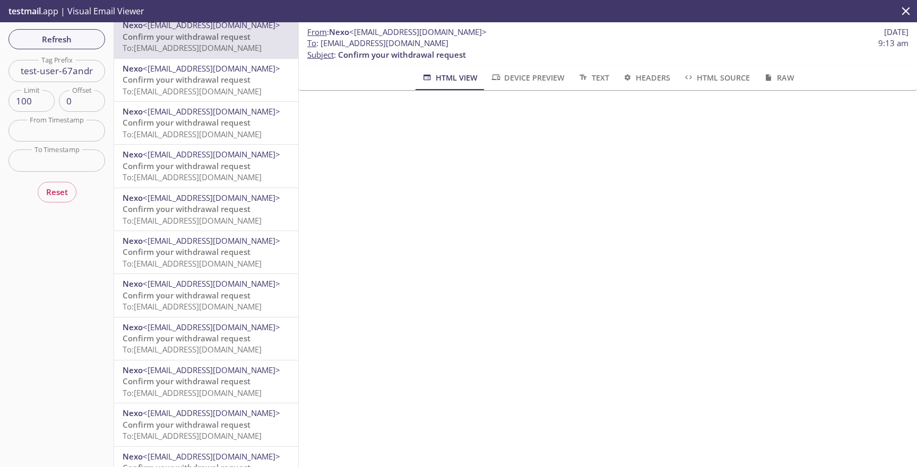
scroll to position [2015, 0]
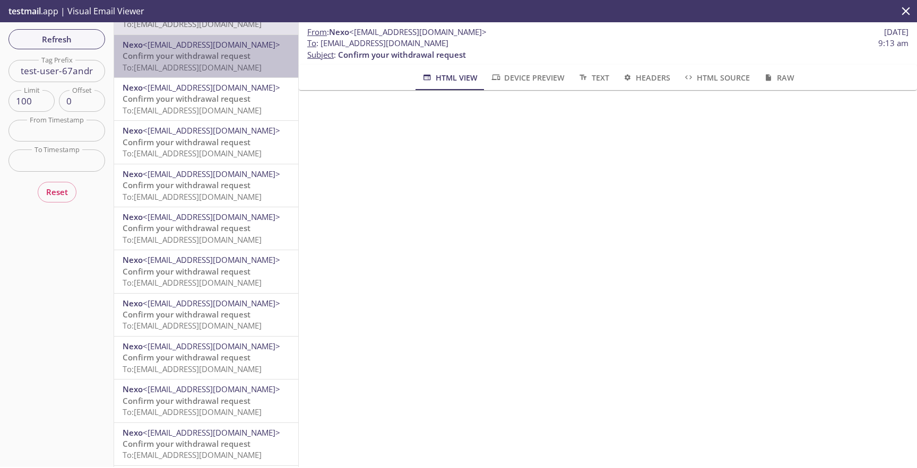
click at [244, 71] on span "To: [EMAIL_ADDRESS][DOMAIN_NAME]" at bounding box center [192, 67] width 139 height 11
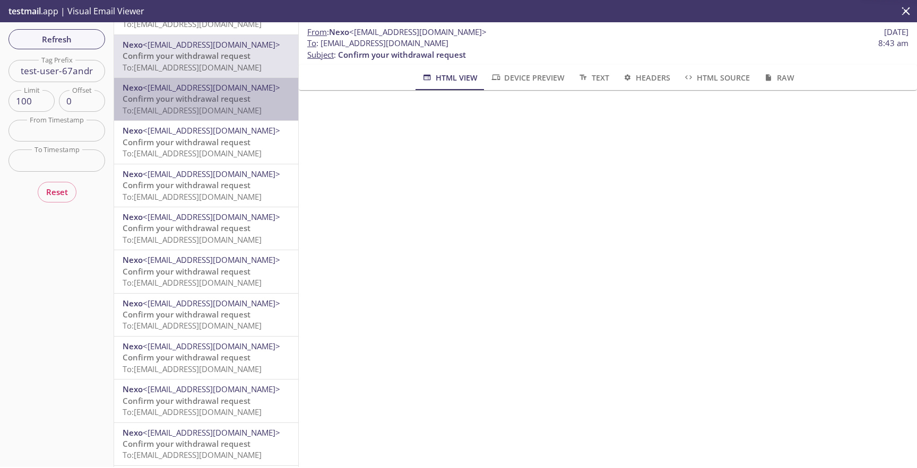
click at [251, 90] on span "Nexo <[EMAIL_ADDRESS][DOMAIN_NAME]>" at bounding box center [206, 87] width 167 height 11
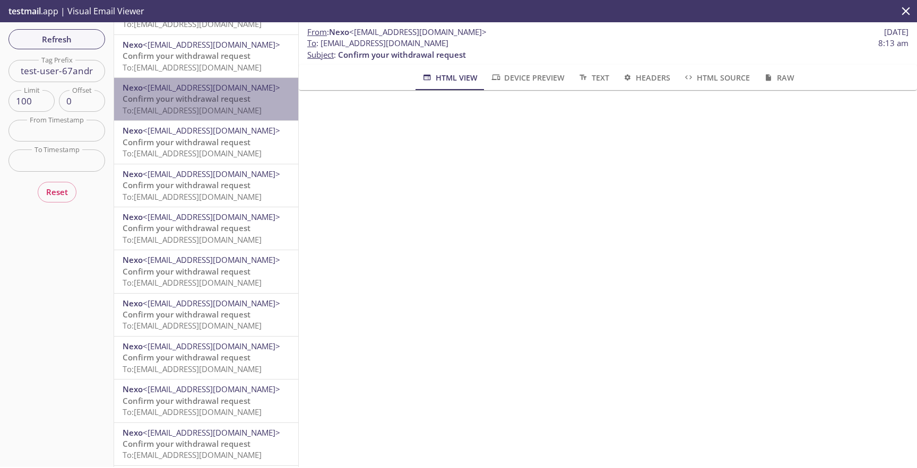
click at [260, 115] on span "To: [EMAIL_ADDRESS][DOMAIN_NAME]" at bounding box center [192, 110] width 139 height 11
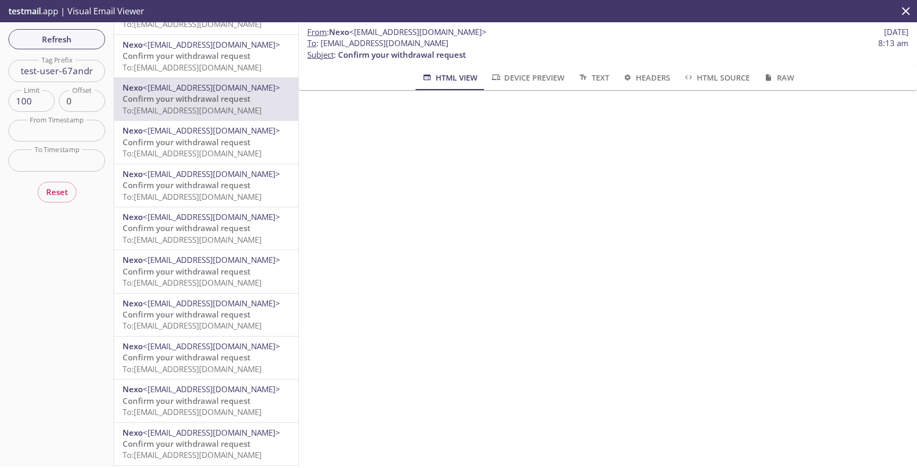
click at [265, 135] on span "Nexo <[EMAIL_ADDRESS][DOMAIN_NAME]>" at bounding box center [206, 130] width 167 height 11
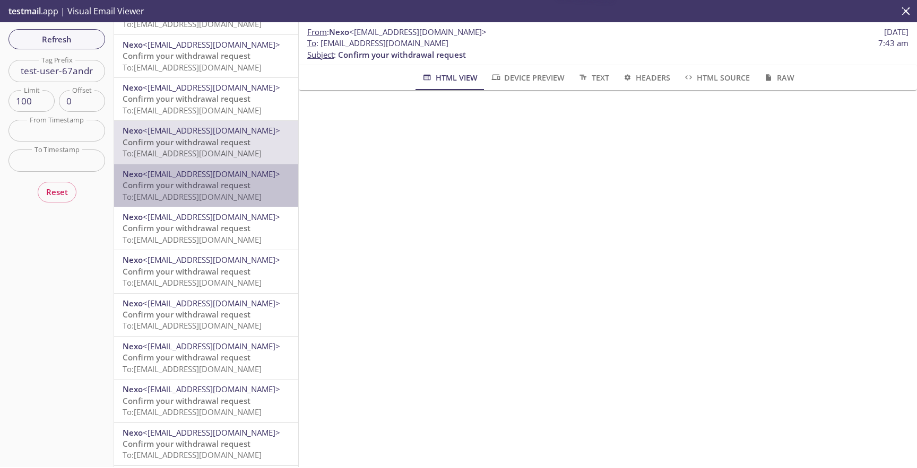
click at [272, 175] on span "Nexo <[EMAIL_ADDRESS][DOMAIN_NAME]>" at bounding box center [206, 174] width 167 height 11
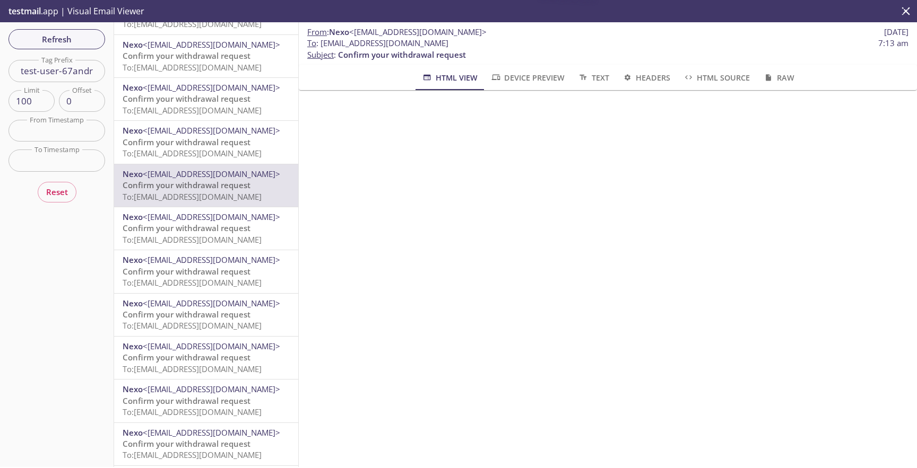
click at [282, 221] on span "Nexo <[EMAIL_ADDRESS][DOMAIN_NAME]>" at bounding box center [206, 217] width 167 height 11
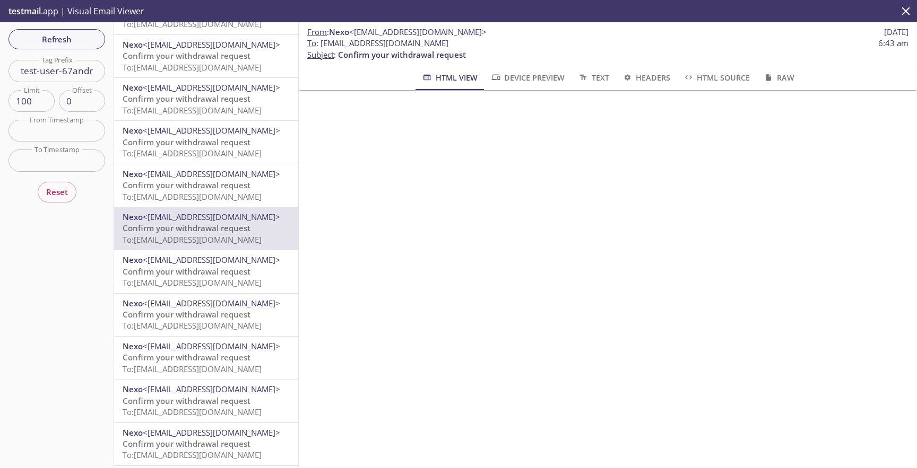
click at [284, 259] on span "Nexo <[EMAIL_ADDRESS][DOMAIN_NAME]>" at bounding box center [206, 260] width 167 height 11
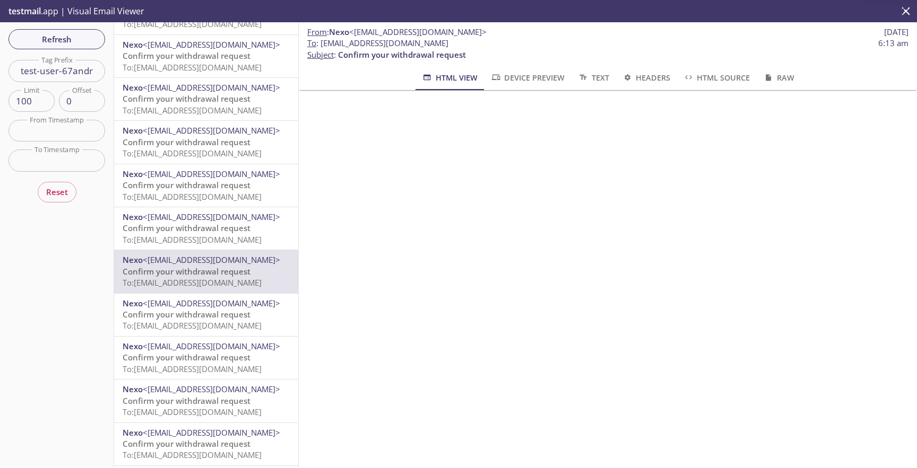
click at [282, 309] on span "Nexo <[EMAIL_ADDRESS][DOMAIN_NAME]>" at bounding box center [206, 303] width 167 height 11
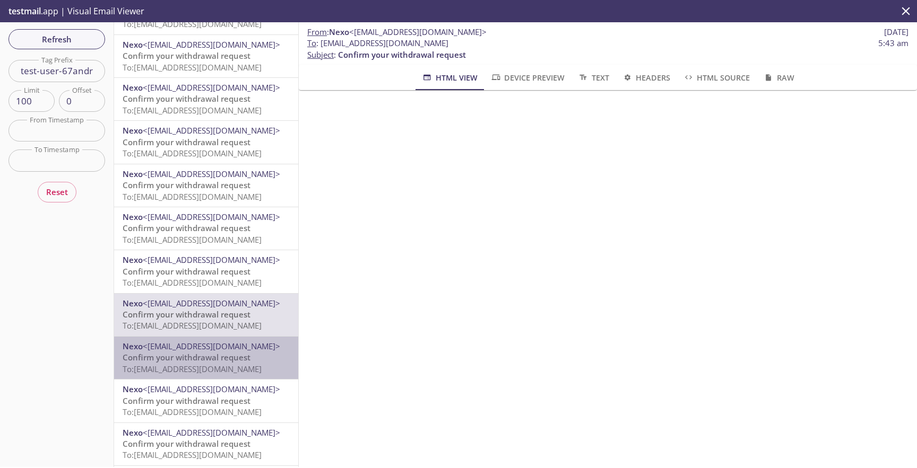
click at [282, 345] on span "Nexo <[EMAIL_ADDRESS][DOMAIN_NAME]>" at bounding box center [206, 346] width 167 height 11
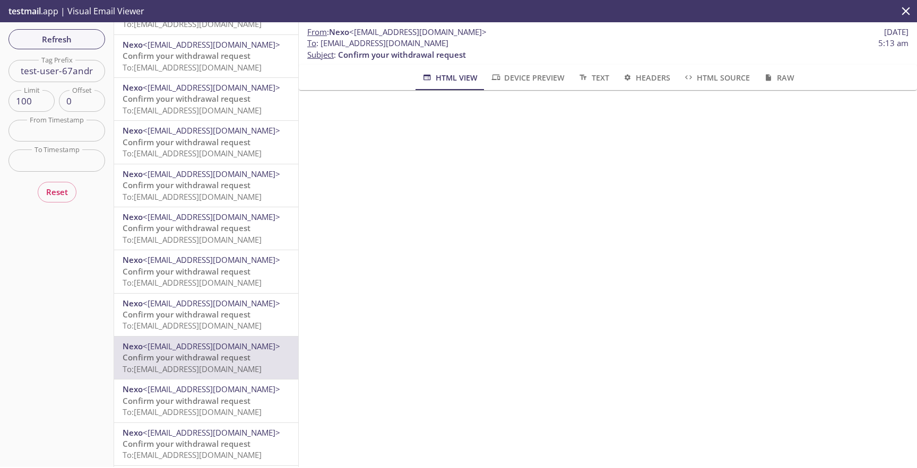
click at [262, 408] on span "To: [EMAIL_ADDRESS][DOMAIN_NAME]" at bounding box center [192, 412] width 139 height 11
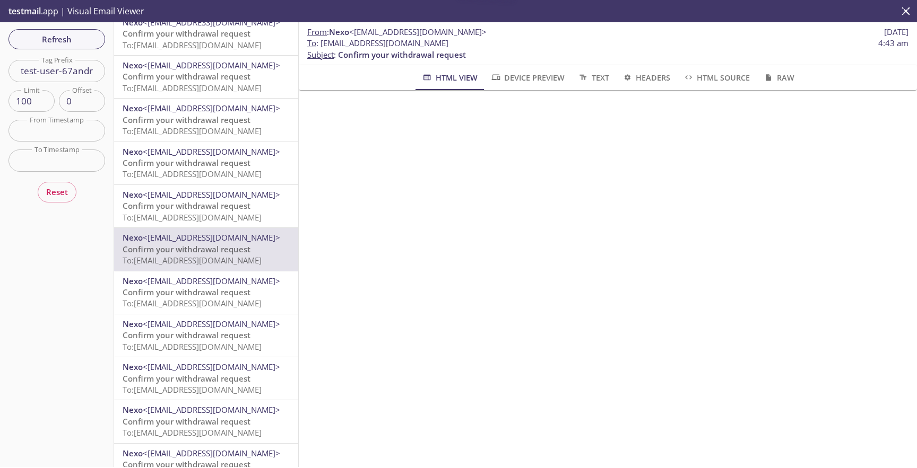
scroll to position [2172, 0]
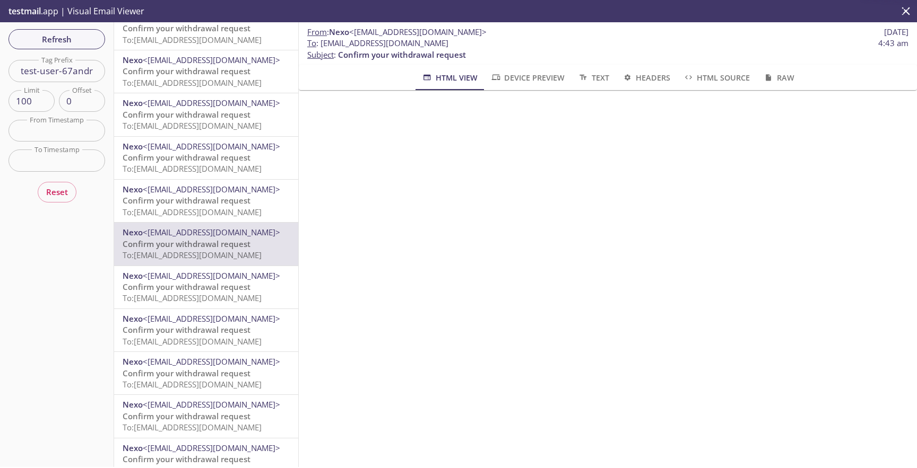
click at [280, 273] on span "Nexo <[EMAIL_ADDRESS][DOMAIN_NAME]>" at bounding box center [206, 276] width 167 height 11
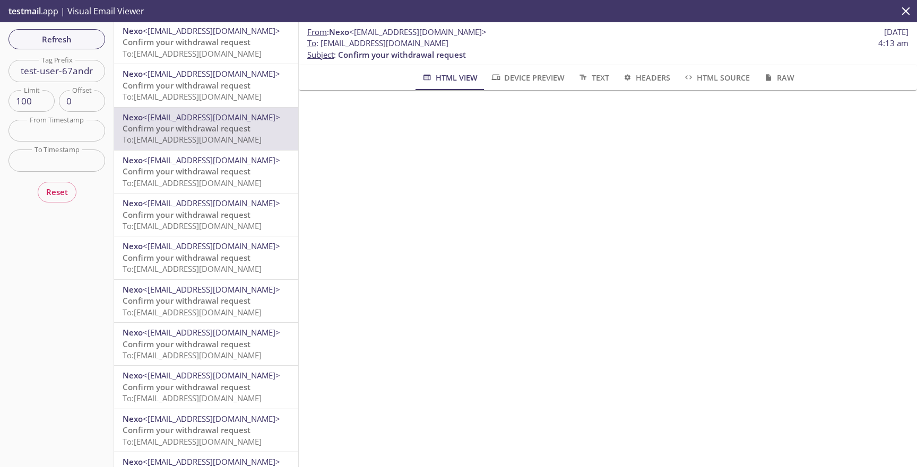
scroll to position [2332, 0]
click at [271, 147] on div "Nexo <[EMAIL_ADDRESS][DOMAIN_NAME]> Confirm your withdrawal request To: [EMAIL_…" at bounding box center [206, 128] width 184 height 42
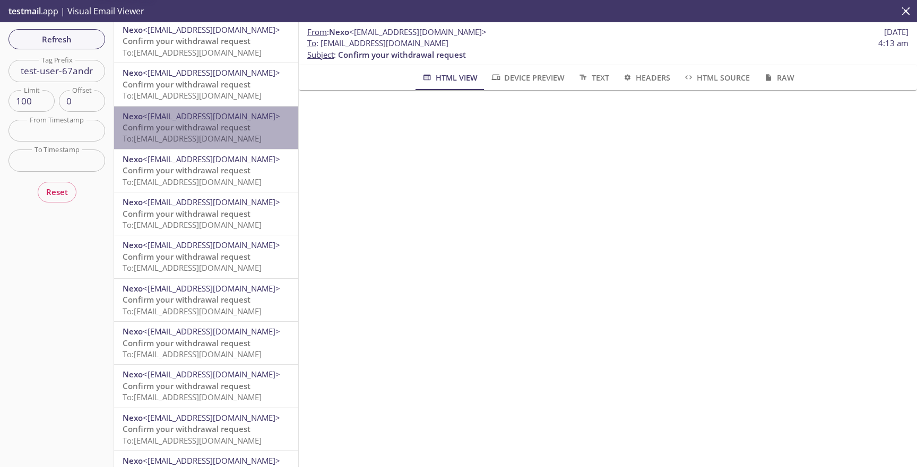
click at [271, 149] on div "Nexo <[EMAIL_ADDRESS][DOMAIN_NAME]> Confirm your withdrawal request To: [EMAIL_…" at bounding box center [206, 128] width 184 height 42
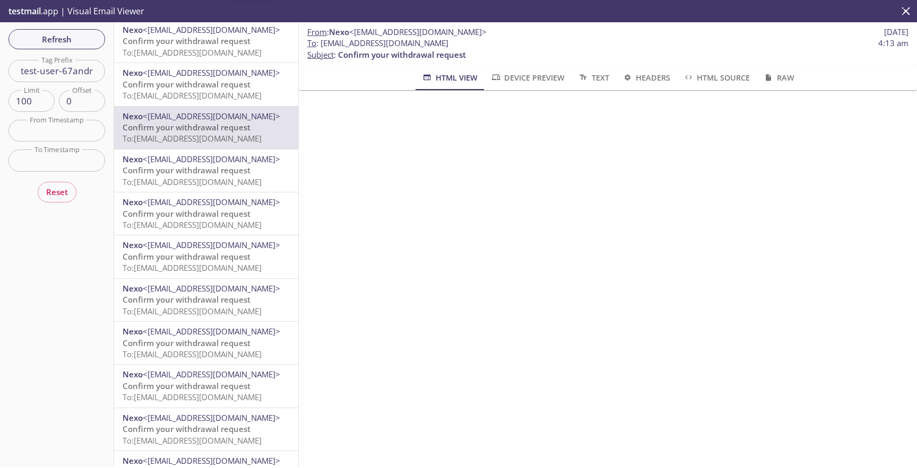
click at [271, 155] on span "Nexo <[EMAIL_ADDRESS][DOMAIN_NAME]>" at bounding box center [206, 159] width 167 height 11
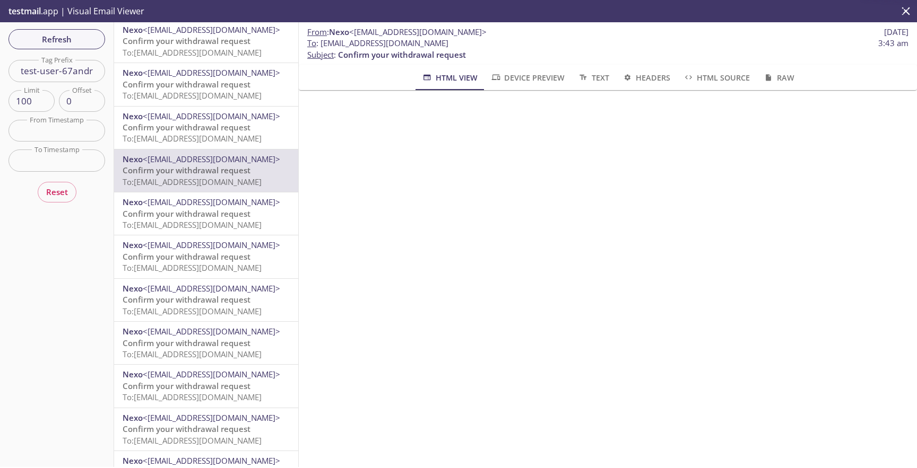
click at [277, 202] on span "Nexo <[EMAIL_ADDRESS][DOMAIN_NAME]>" at bounding box center [206, 202] width 167 height 11
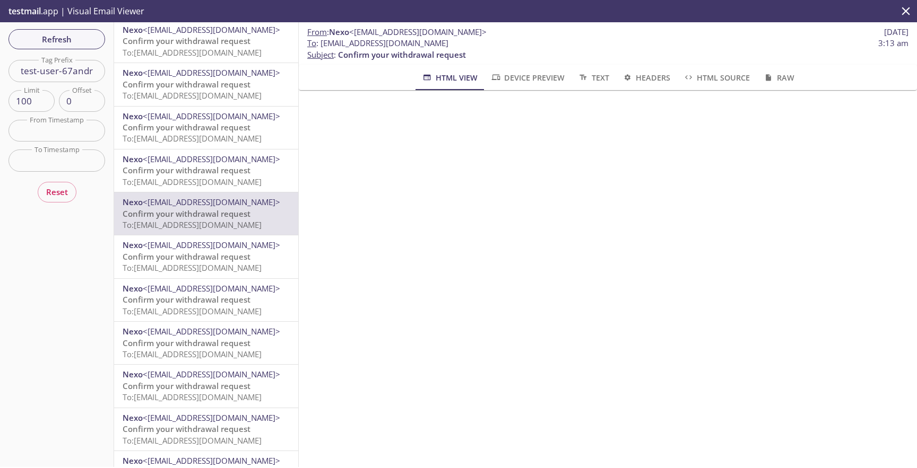
click at [269, 246] on span "Nexo <[EMAIL_ADDRESS][DOMAIN_NAME]>" at bounding box center [206, 245] width 167 height 11
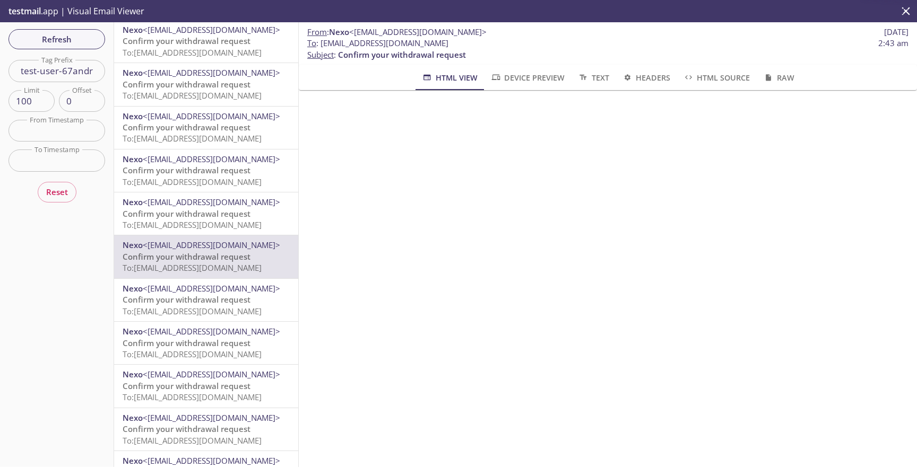
click at [263, 286] on span "Nexo <[EMAIL_ADDRESS][DOMAIN_NAME]>" at bounding box center [206, 288] width 167 height 11
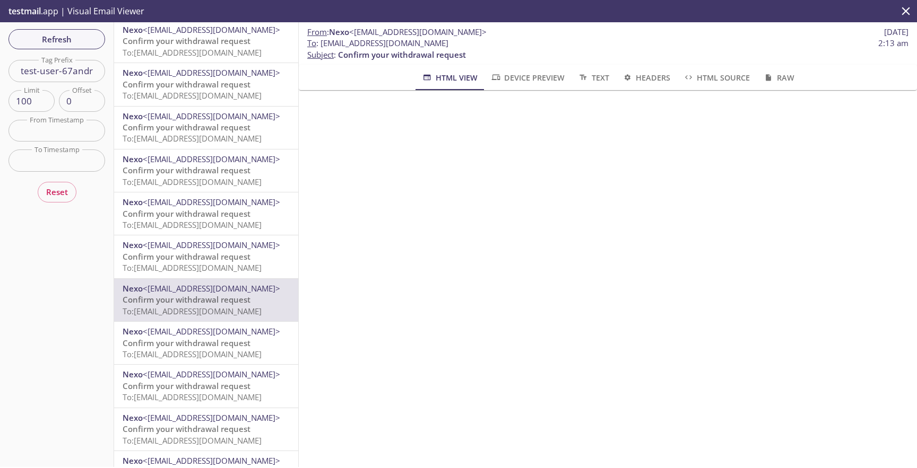
click at [258, 347] on p "Confirm your withdrawal request To: [EMAIL_ADDRESS][DOMAIN_NAME]" at bounding box center [206, 349] width 167 height 23
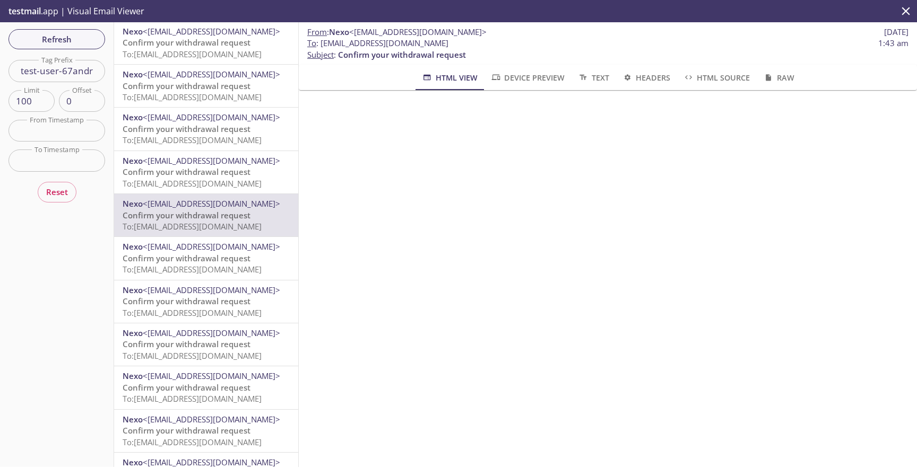
scroll to position [2502, 0]
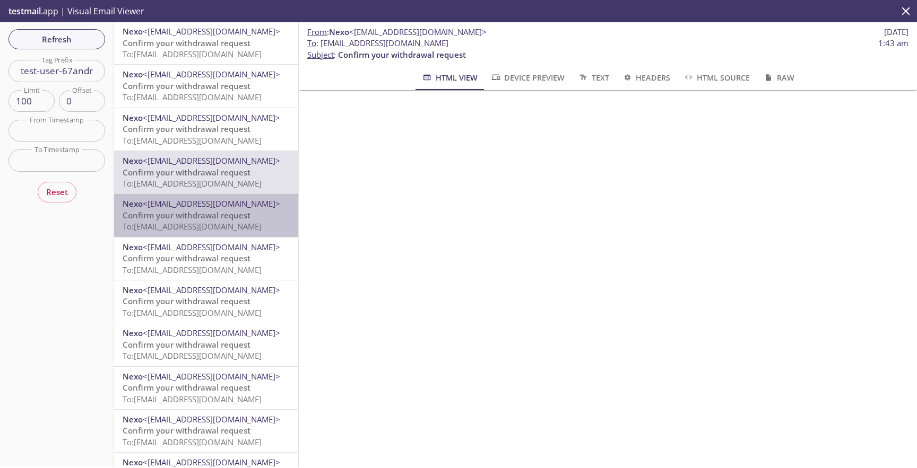
click at [274, 210] on span "Nexo <[EMAIL_ADDRESS][DOMAIN_NAME]>" at bounding box center [206, 203] width 167 height 11
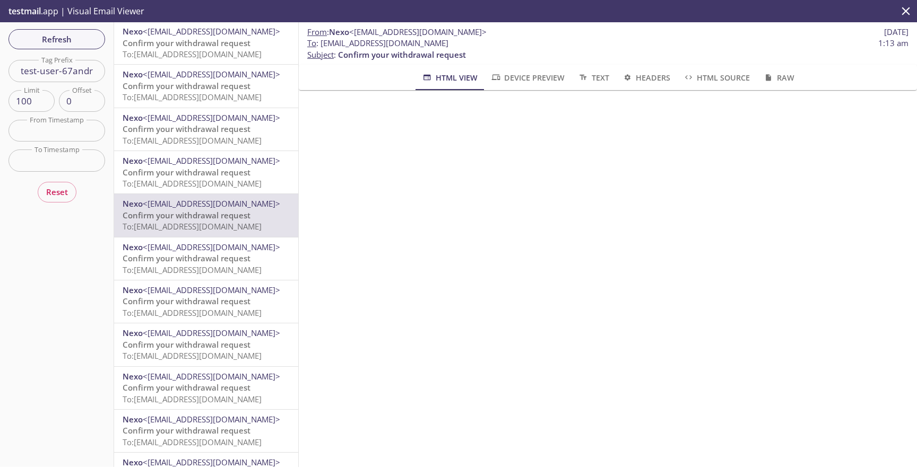
click at [278, 249] on span "Nexo <[EMAIL_ADDRESS][DOMAIN_NAME]>" at bounding box center [206, 247] width 167 height 11
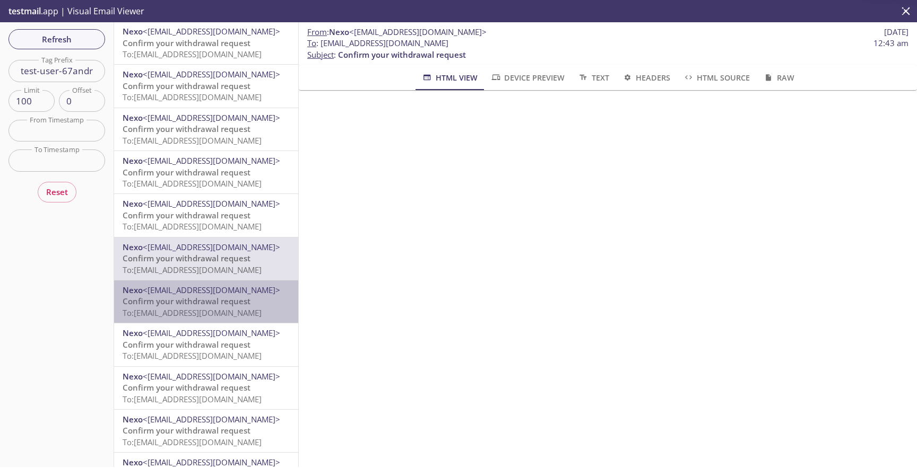
click at [272, 294] on span "Nexo <[EMAIL_ADDRESS][DOMAIN_NAME]>" at bounding box center [206, 290] width 167 height 11
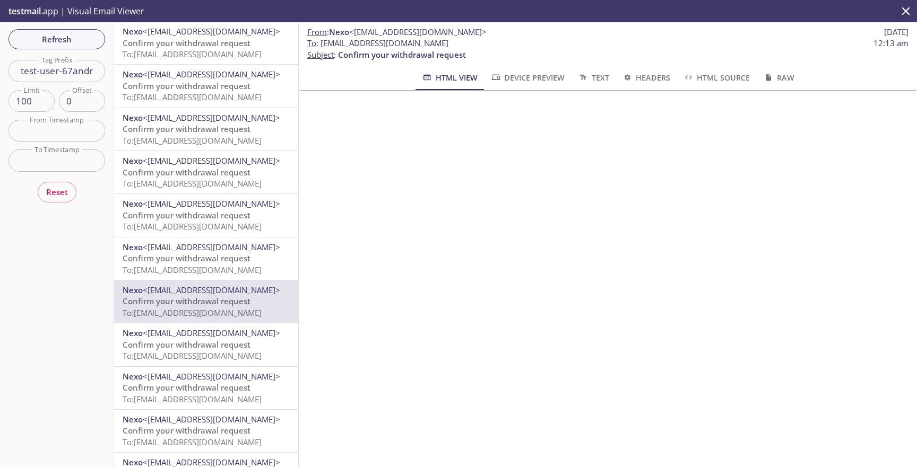
click at [263, 331] on span "Nexo <[EMAIL_ADDRESS][DOMAIN_NAME]>" at bounding box center [206, 333] width 167 height 11
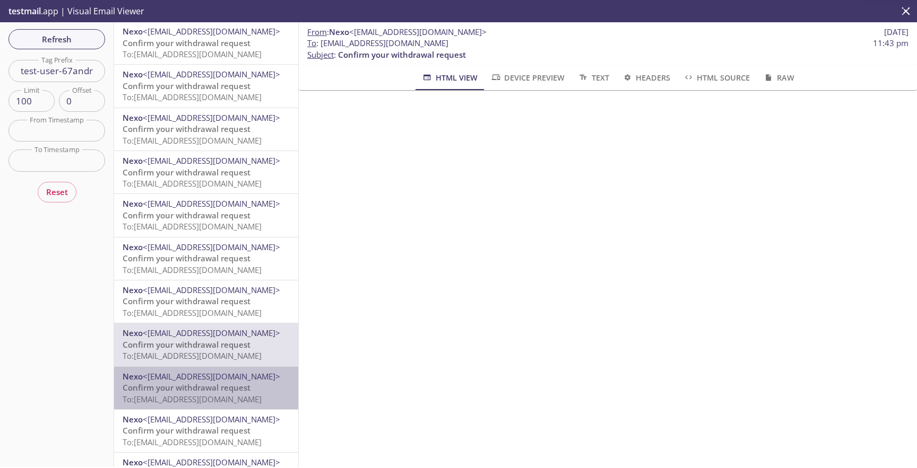
click at [266, 377] on span "Nexo <[EMAIL_ADDRESS][DOMAIN_NAME]>" at bounding box center [206, 376] width 167 height 11
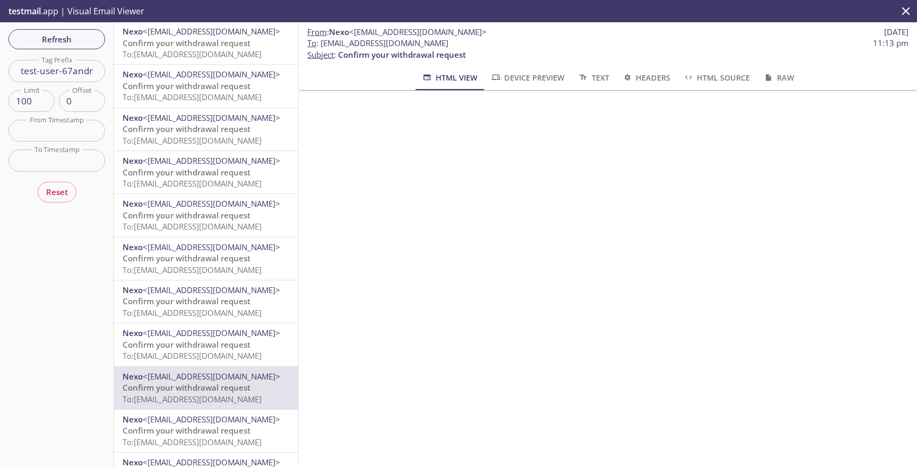
scroll to position [147, 0]
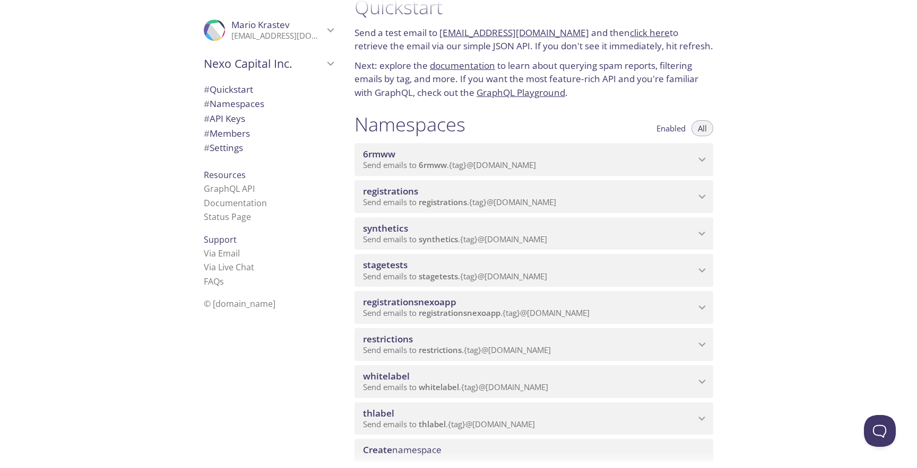
scroll to position [21, 0]
